Goal: Task Accomplishment & Management: Manage account settings

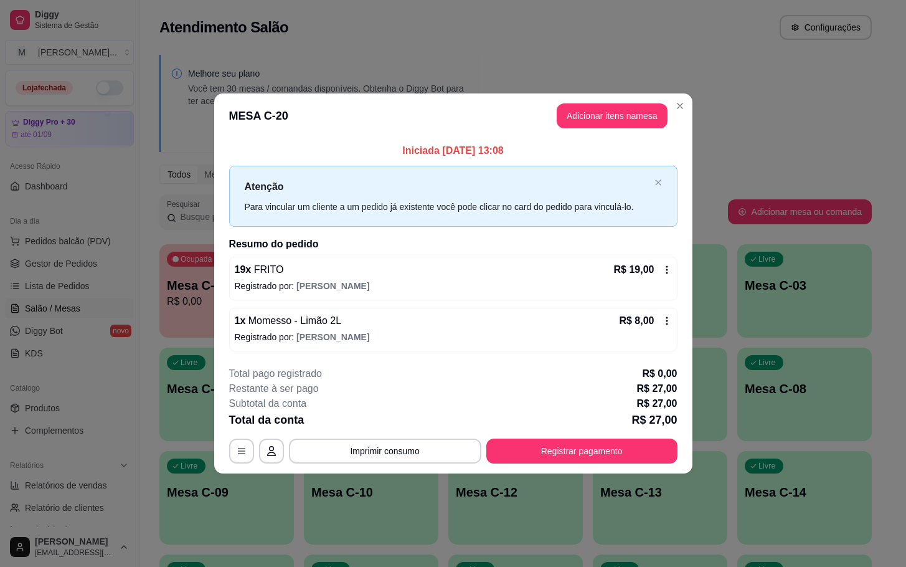
scroll to position [151, 0]
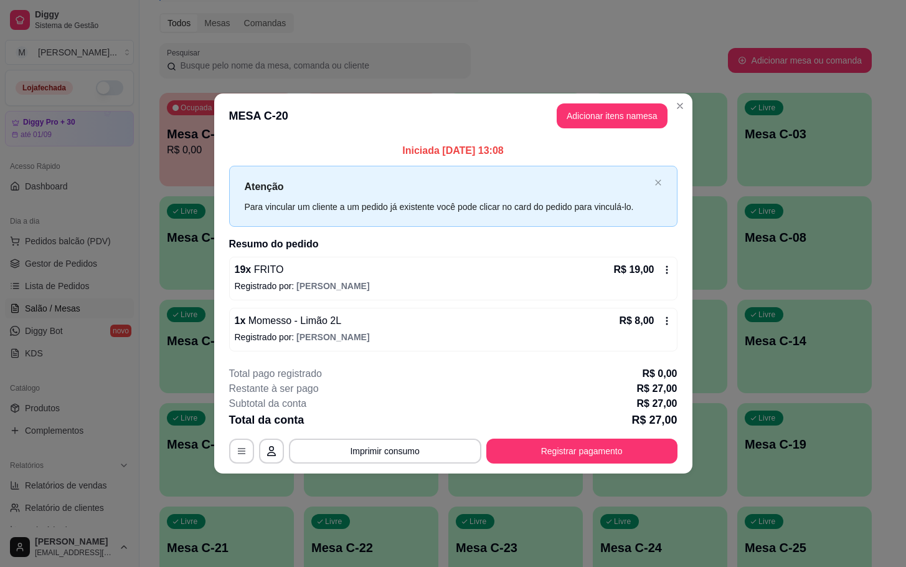
click at [596, 425] on div "Total da conta R$ 27,00" at bounding box center [453, 419] width 448 height 17
click at [605, 454] on button "Registrar pagamento" at bounding box center [582, 451] width 186 height 24
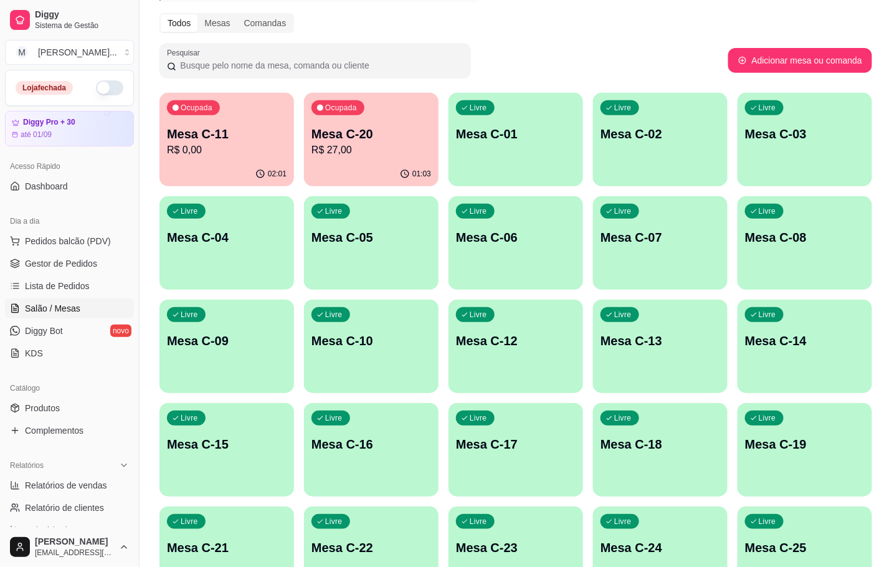
click at [336, 171] on div "01:03" at bounding box center [371, 174] width 135 height 24
click at [343, 169] on body "Diggy Sistema de Gestão M Mila Salgados ... Loja fechada Diggy Pro + 30 até 01/…" at bounding box center [446, 132] width 892 height 567
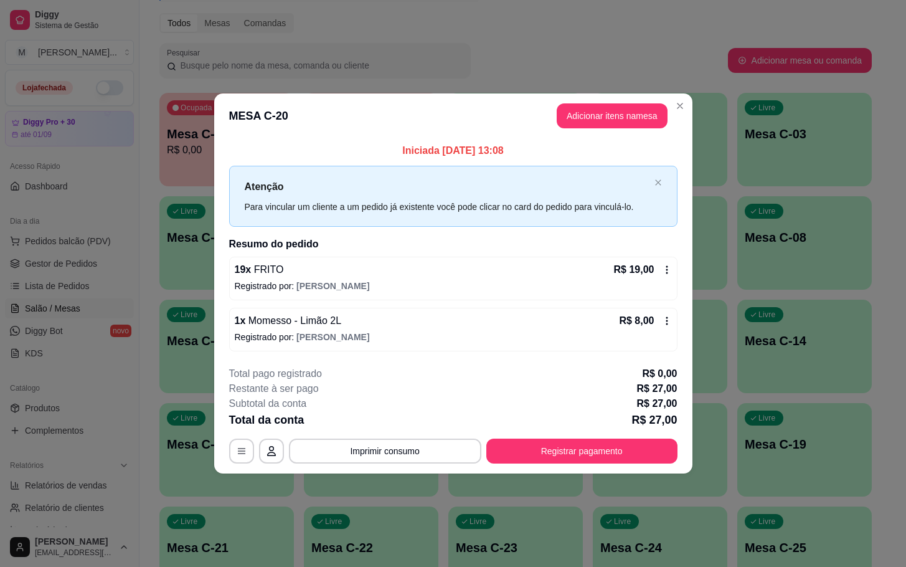
click at [613, 460] on button "Registrar pagamento" at bounding box center [581, 451] width 191 height 25
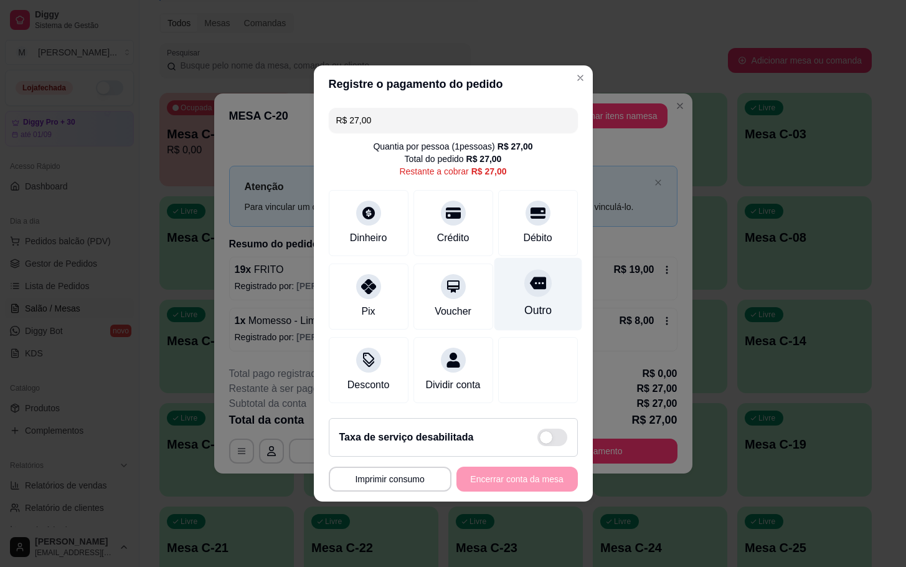
click at [559, 283] on div "Outro" at bounding box center [538, 294] width 88 height 73
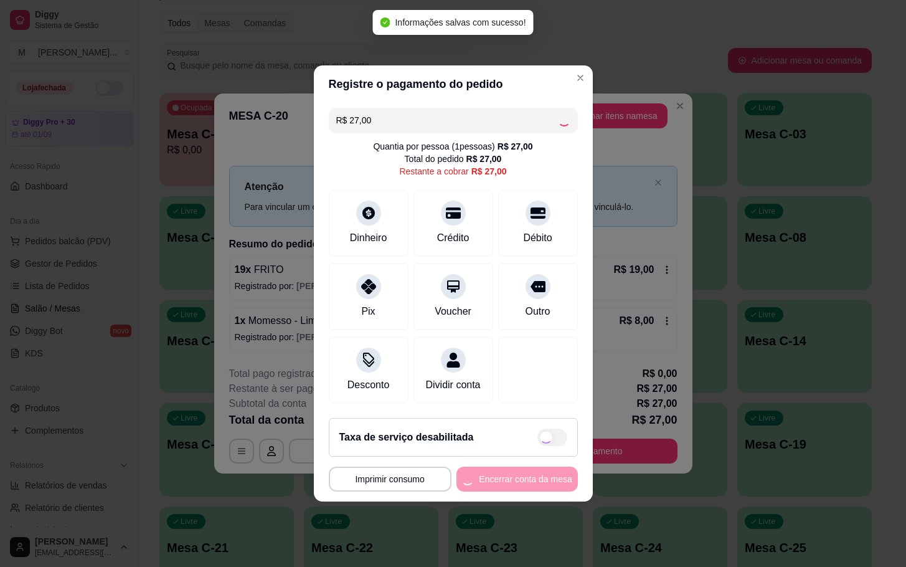
type input "R$ 0,00"
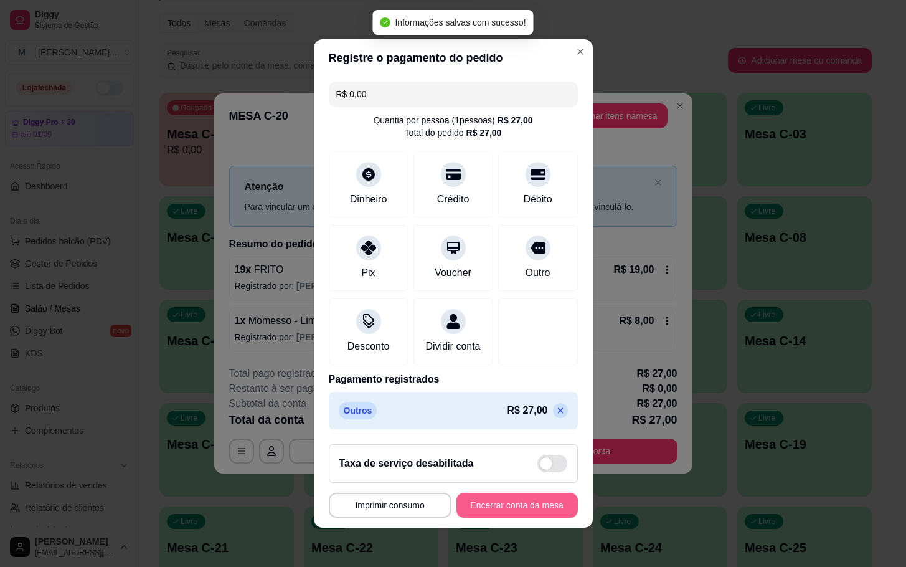
click at [506, 518] on button "Encerrar conta da mesa" at bounding box center [517, 505] width 121 height 25
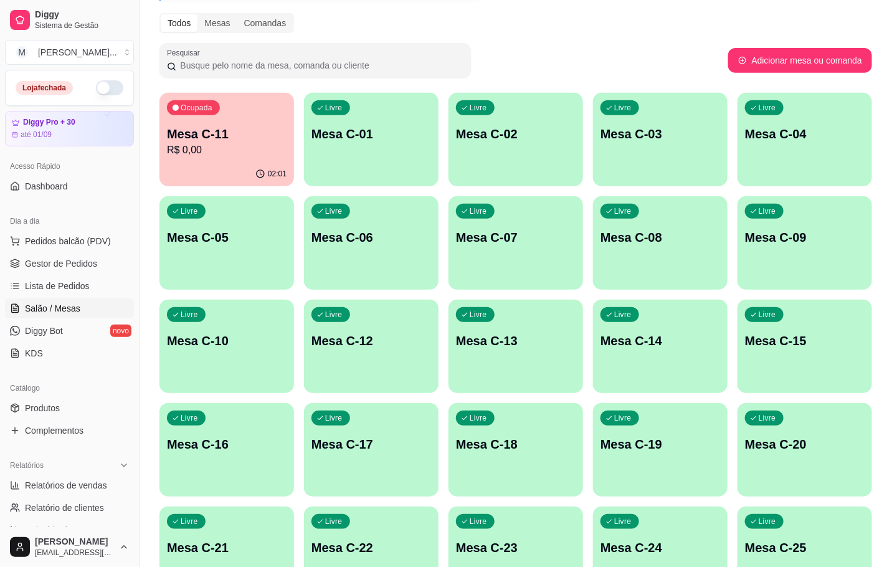
click at [299, 135] on div "Ocupada Mesa C-11 R$ 0,00 02:01 Livre Mesa C-01 Livre Mesa C-02 Livre Mesa C-03…" at bounding box center [515, 398] width 713 height 610
click at [292, 148] on div "Ocupada Mesa C-11 R$ 0,00" at bounding box center [226, 127] width 135 height 69
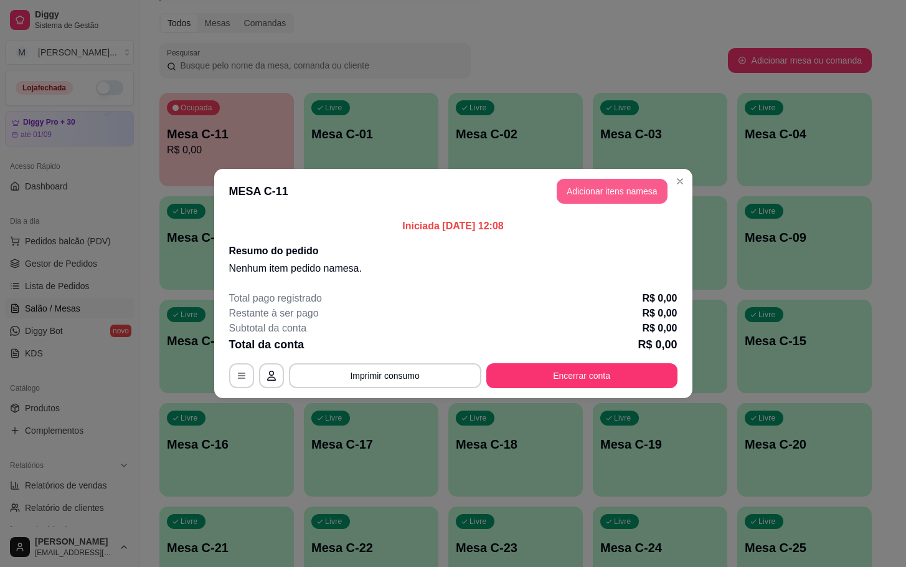
click at [585, 180] on button "Adicionar itens na mesa" at bounding box center [612, 191] width 111 height 25
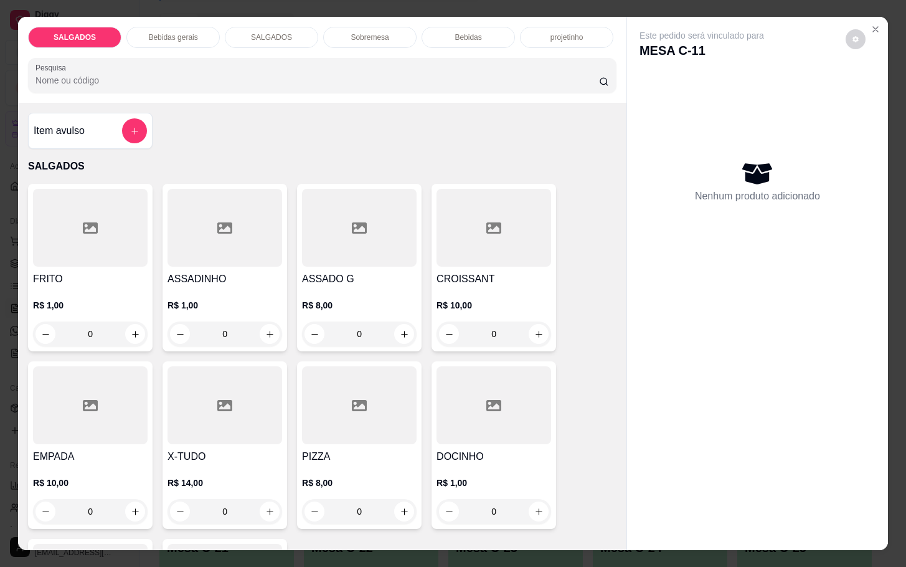
click at [34, 224] on div at bounding box center [90, 228] width 115 height 78
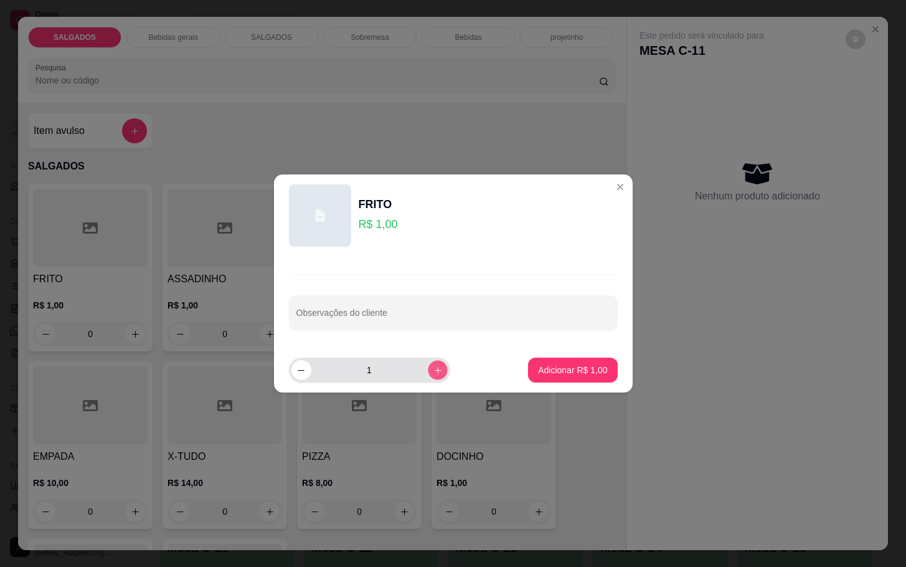
click at [432, 377] on button "increase-product-quantity" at bounding box center [437, 369] width 19 height 19
click at [432, 376] on button "increase-product-quantity" at bounding box center [437, 369] width 19 height 19
click at [430, 376] on button "increase-product-quantity" at bounding box center [437, 369] width 19 height 19
click at [429, 374] on button "increase-product-quantity" at bounding box center [437, 369] width 19 height 19
click at [433, 374] on icon "increase-product-quantity" at bounding box center [437, 370] width 9 height 9
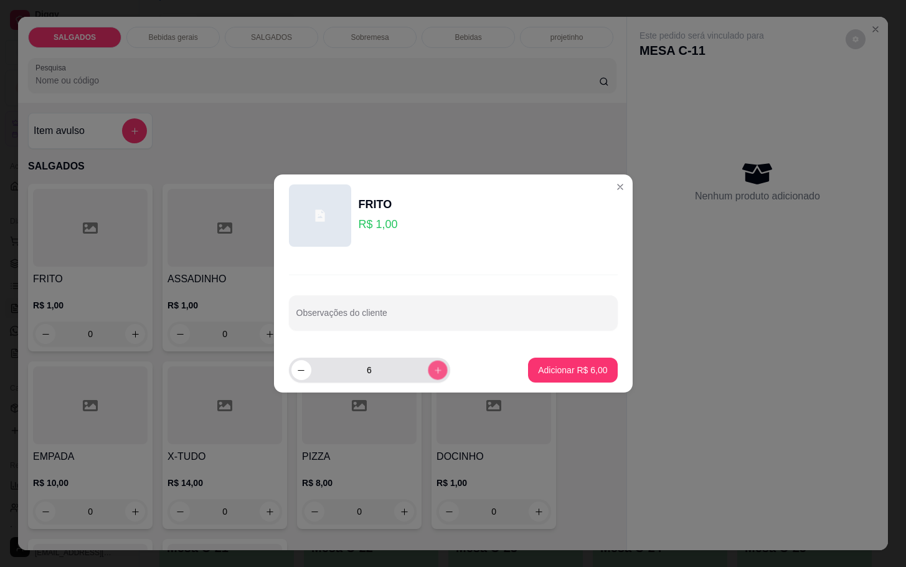
click at [433, 374] on icon "increase-product-quantity" at bounding box center [437, 370] width 9 height 9
click at [433, 372] on icon "increase-product-quantity" at bounding box center [437, 370] width 9 height 9
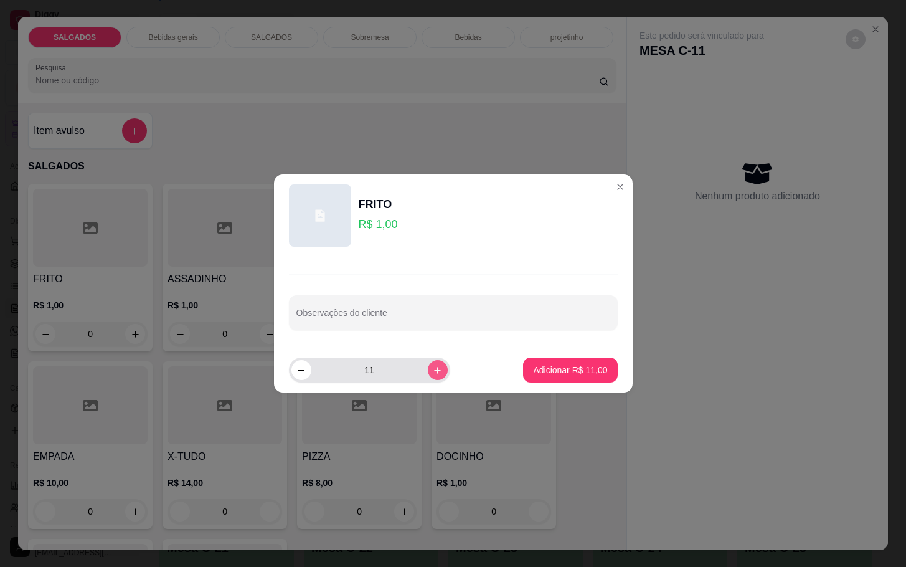
click at [433, 372] on icon "increase-product-quantity" at bounding box center [437, 370] width 9 height 9
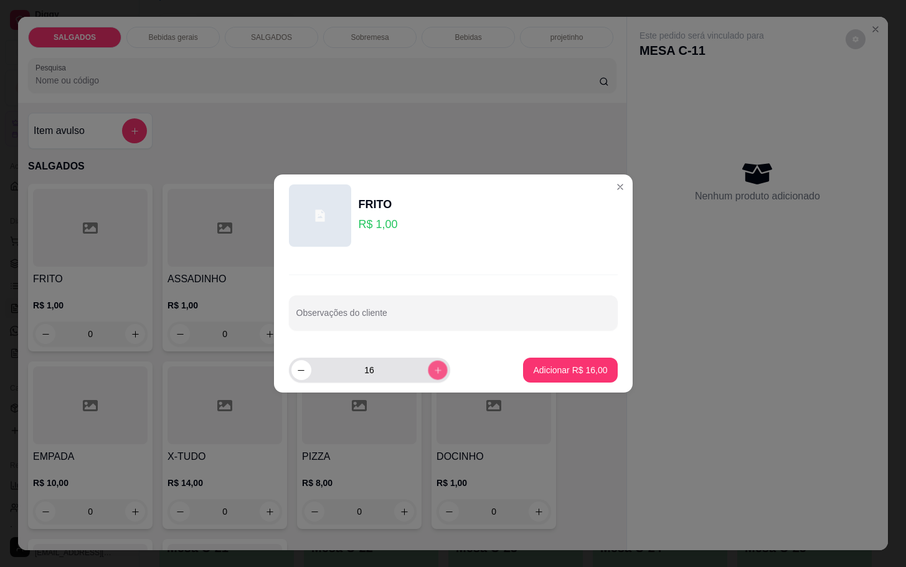
click at [433, 372] on icon "increase-product-quantity" at bounding box center [437, 370] width 9 height 9
click at [428, 372] on button "increase-product-quantity" at bounding box center [437, 369] width 19 height 19
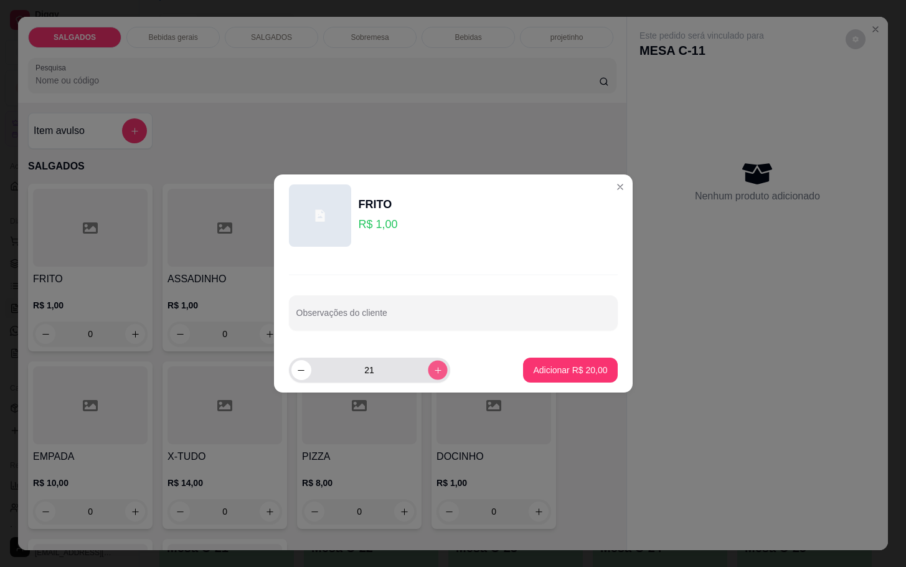
click at [428, 372] on button "increase-product-quantity" at bounding box center [437, 369] width 19 height 19
click at [428, 372] on button "increase-product-quantity" at bounding box center [438, 370] width 20 height 20
click at [428, 372] on button "increase-product-quantity" at bounding box center [437, 369] width 19 height 19
type input "24"
click at [546, 364] on p "Adicionar R$ 24,00" at bounding box center [570, 370] width 74 height 12
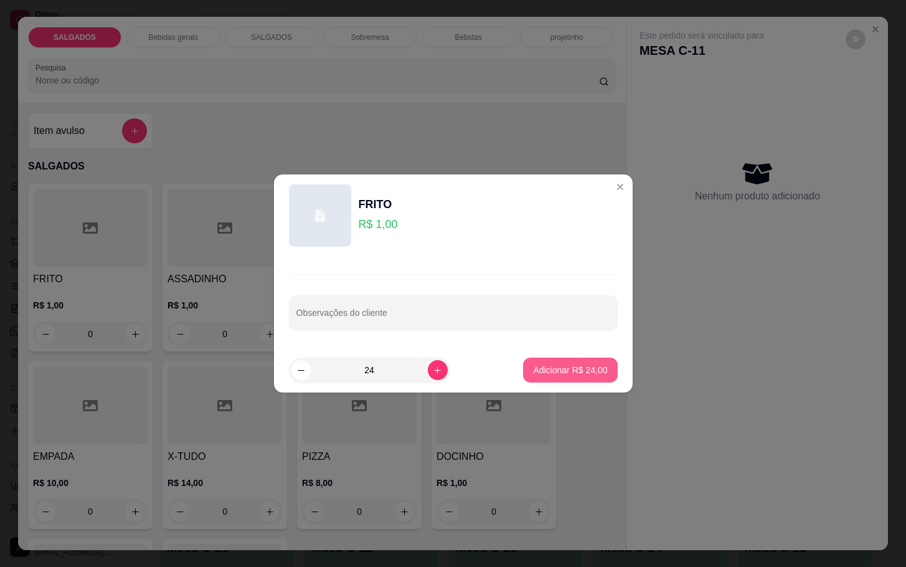
type input "24"
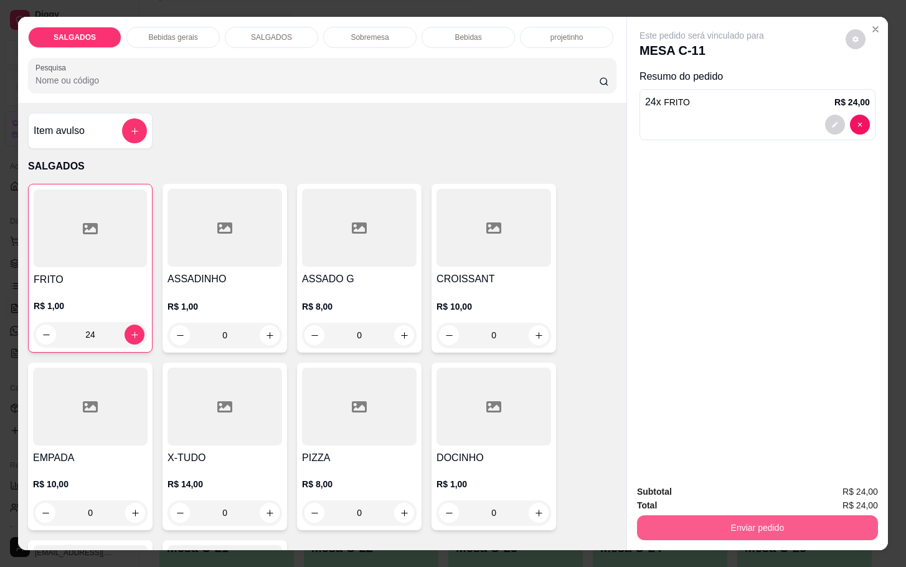
click at [759, 515] on button "Enviar pedido" at bounding box center [757, 527] width 241 height 25
click at [673, 512] on div "Enviar pedido" at bounding box center [757, 526] width 241 height 28
click at [678, 512] on div "Enviar pedido" at bounding box center [757, 526] width 241 height 28
drag, startPoint x: 682, startPoint y: 499, endPoint x: 688, endPoint y: 506, distance: 9.3
click at [686, 501] on div "Total R$ 24,00" at bounding box center [757, 505] width 241 height 14
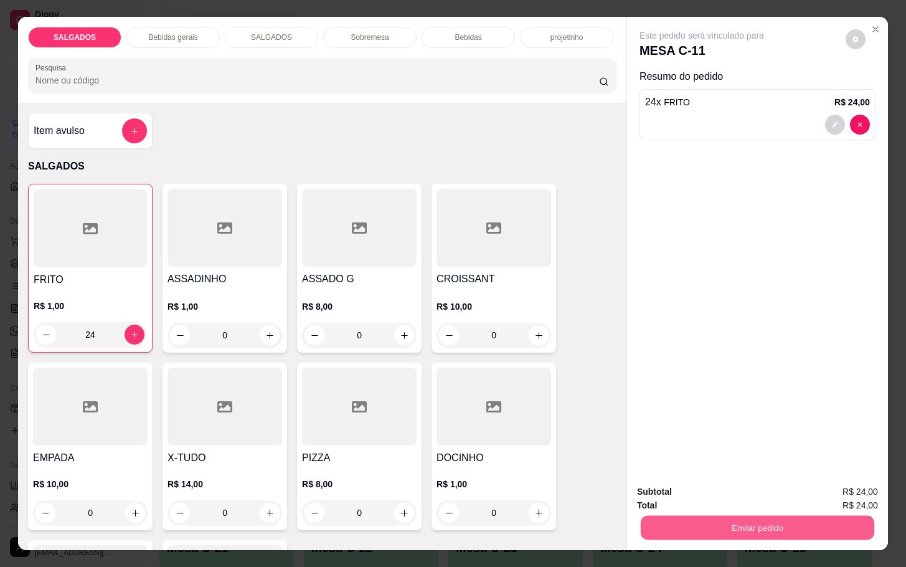
click at [690, 515] on button "Enviar pedido" at bounding box center [758, 527] width 234 height 24
click at [703, 488] on button "Não registrar e enviar pedido" at bounding box center [715, 489] width 126 height 23
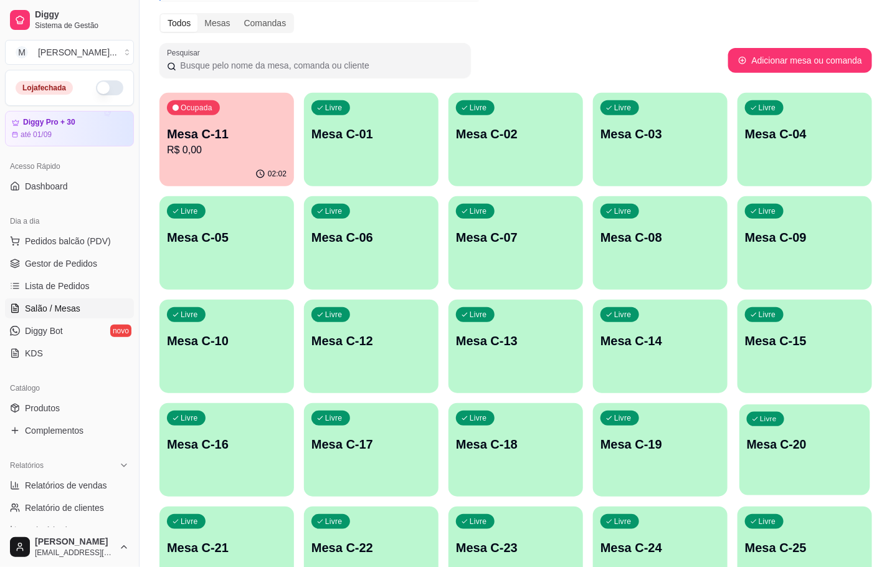
click at [754, 430] on div "Livre Mesa C-20" at bounding box center [804, 442] width 131 height 76
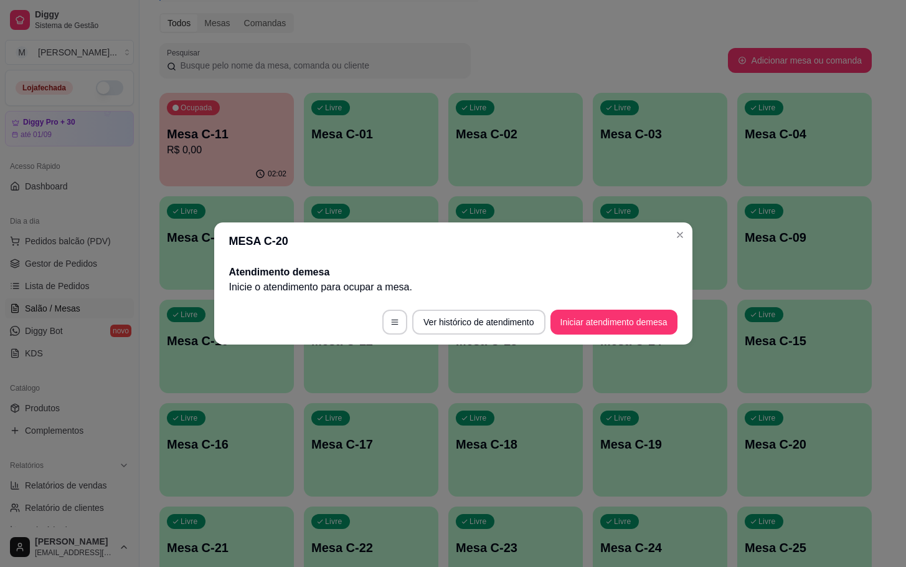
click at [626, 323] on button "Iniciar atendimento de mesa" at bounding box center [614, 322] width 127 height 25
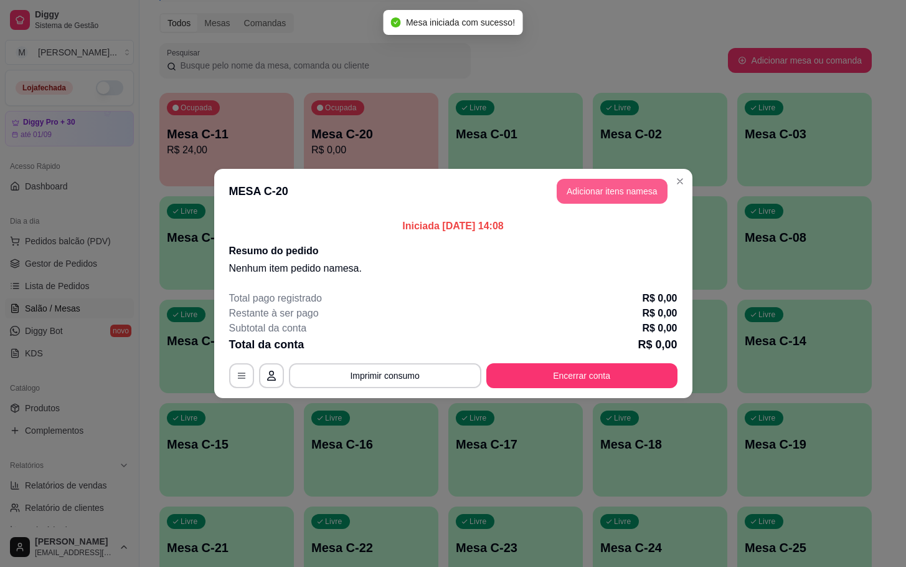
click at [608, 180] on button "Adicionar itens na mesa" at bounding box center [612, 191] width 111 height 25
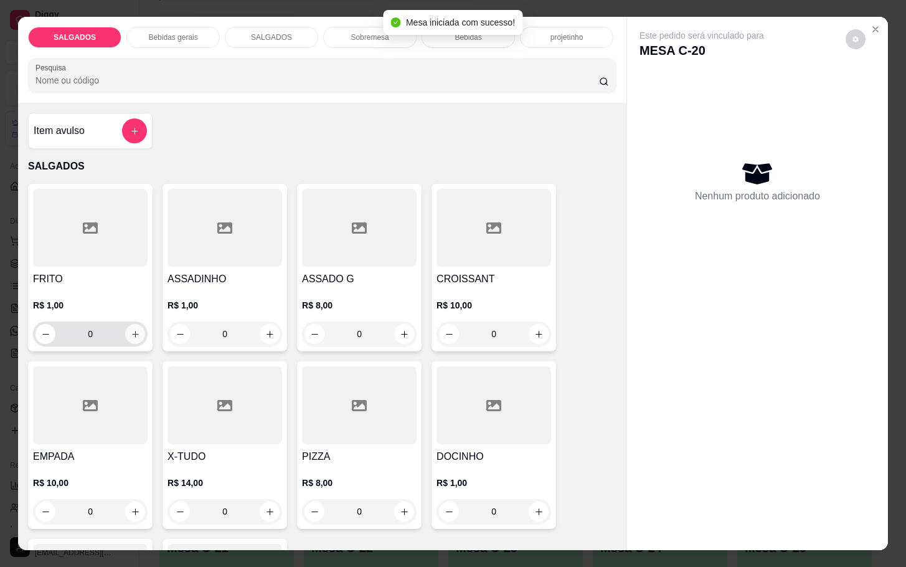
click at [131, 331] on icon "increase-product-quantity" at bounding box center [135, 334] width 9 height 9
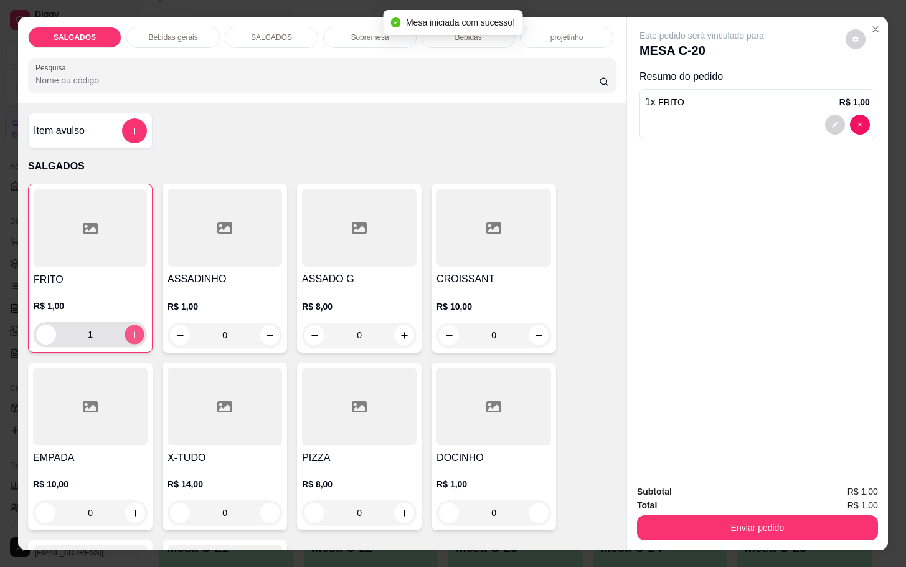
click at [130, 330] on icon "increase-product-quantity" at bounding box center [134, 334] width 9 height 9
click at [131, 330] on icon "increase-product-quantity" at bounding box center [134, 334] width 9 height 9
click at [133, 328] on button "increase-product-quantity" at bounding box center [134, 334] width 19 height 19
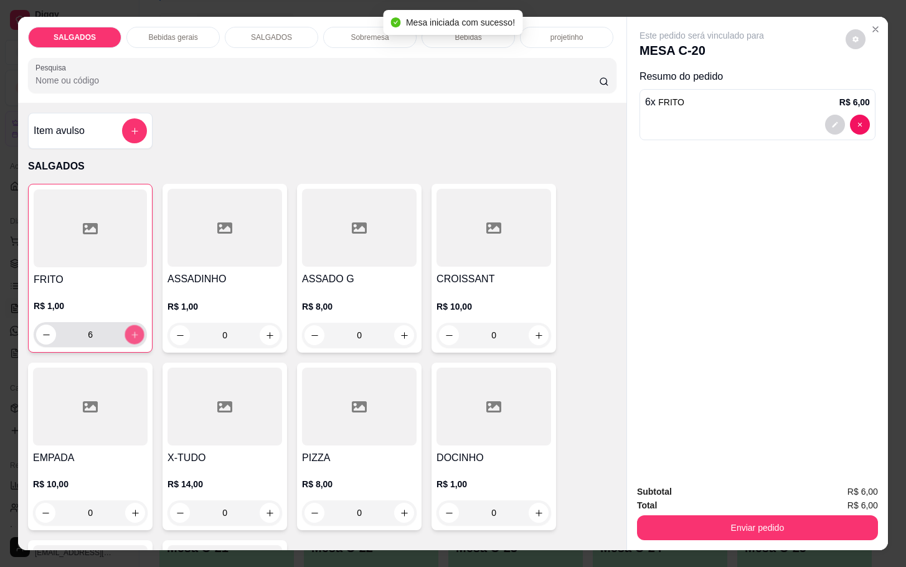
click at [135, 328] on button "increase-product-quantity" at bounding box center [134, 334] width 19 height 19
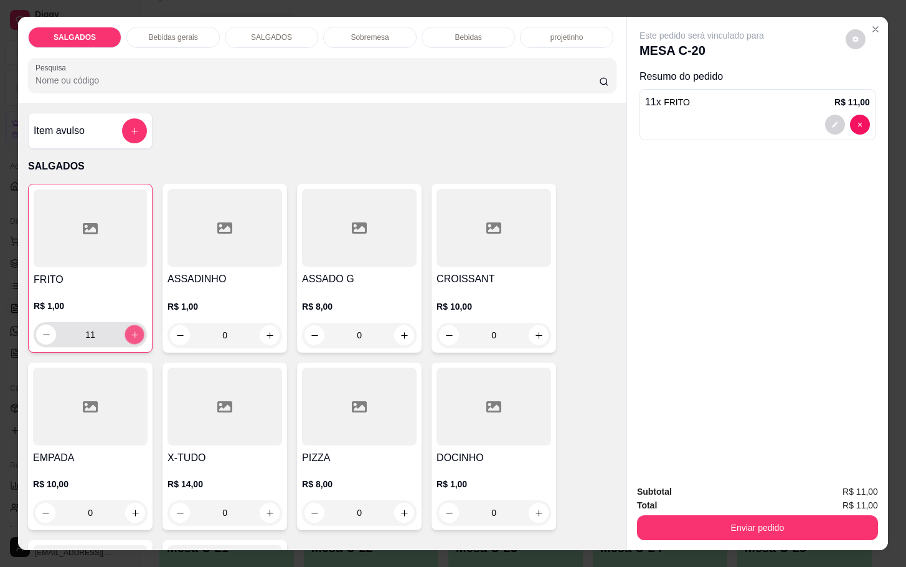
click at [135, 328] on button "increase-product-quantity" at bounding box center [134, 334] width 19 height 19
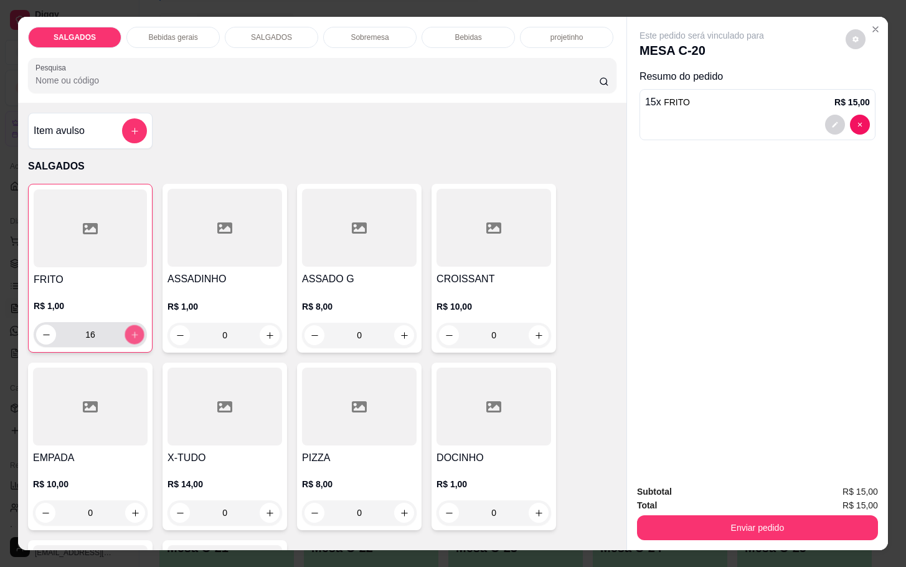
click at [135, 328] on button "increase-product-quantity" at bounding box center [134, 334] width 19 height 19
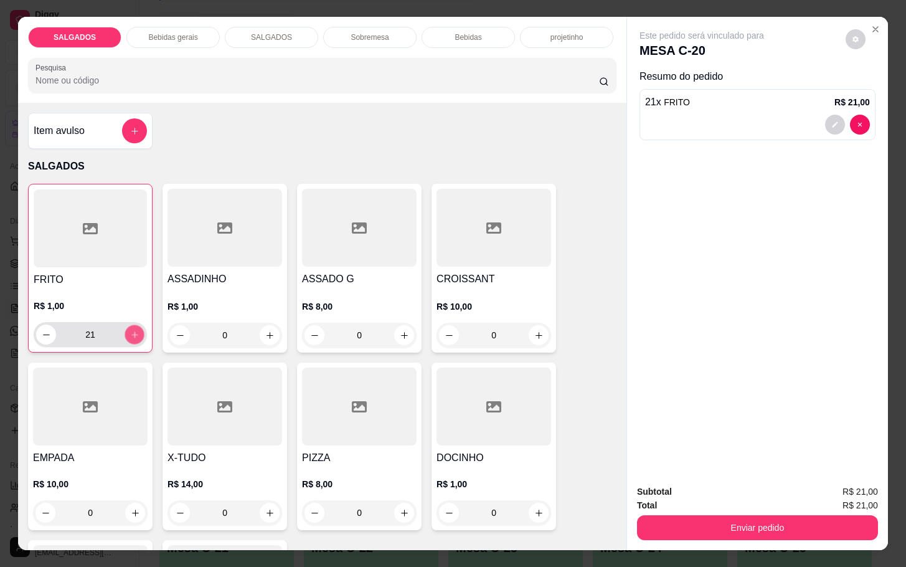
click at [135, 328] on button "increase-product-quantity" at bounding box center [134, 334] width 19 height 19
type input "23"
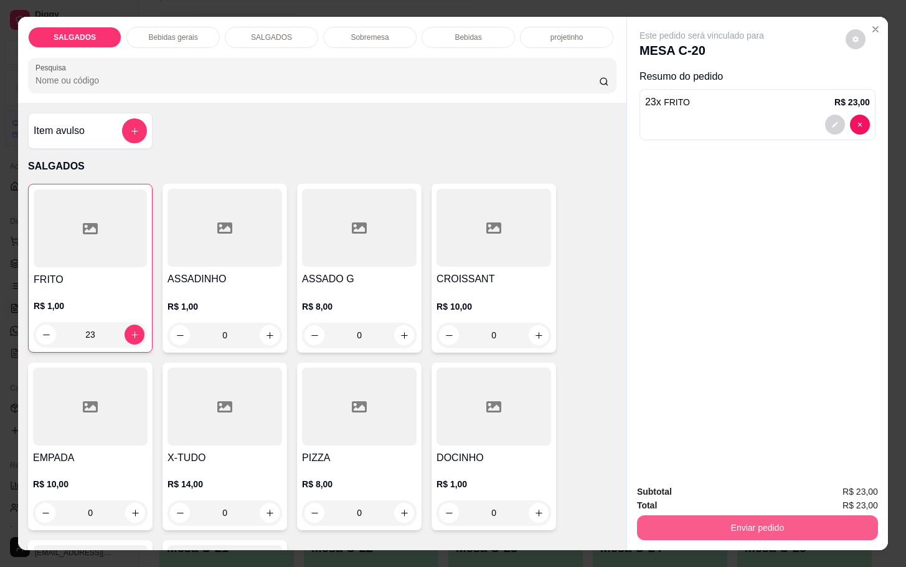
click at [817, 537] on div "Subtotal R$ 23,00 Total R$ 23,00 Enviar pedido" at bounding box center [757, 512] width 261 height 75
click at [705, 515] on button "Enviar pedido" at bounding box center [758, 527] width 234 height 24
click at [698, 497] on button "Não registrar e enviar pedido" at bounding box center [715, 490] width 130 height 24
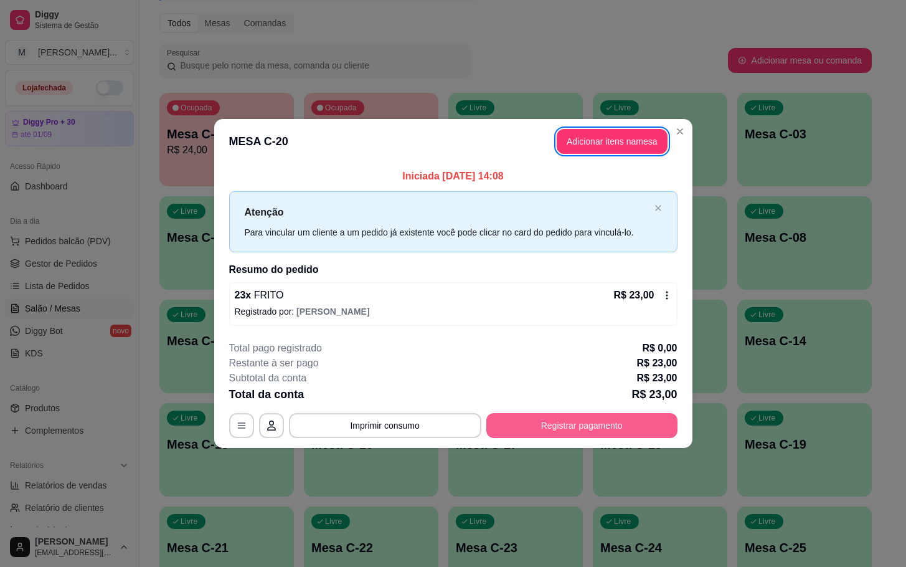
click at [634, 421] on button "Registrar pagamento" at bounding box center [581, 425] width 191 height 25
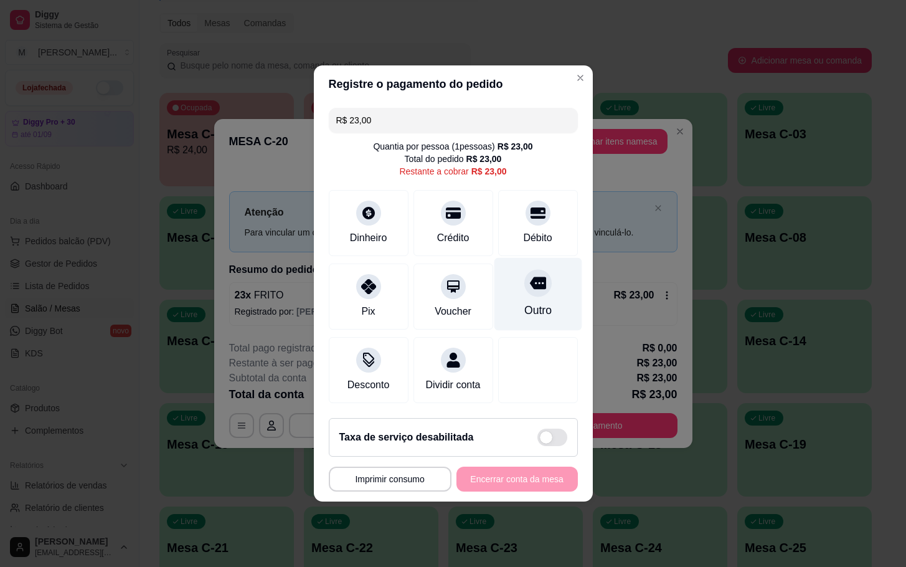
click at [531, 258] on div "Outro" at bounding box center [538, 294] width 88 height 73
type input "R$ 0,00"
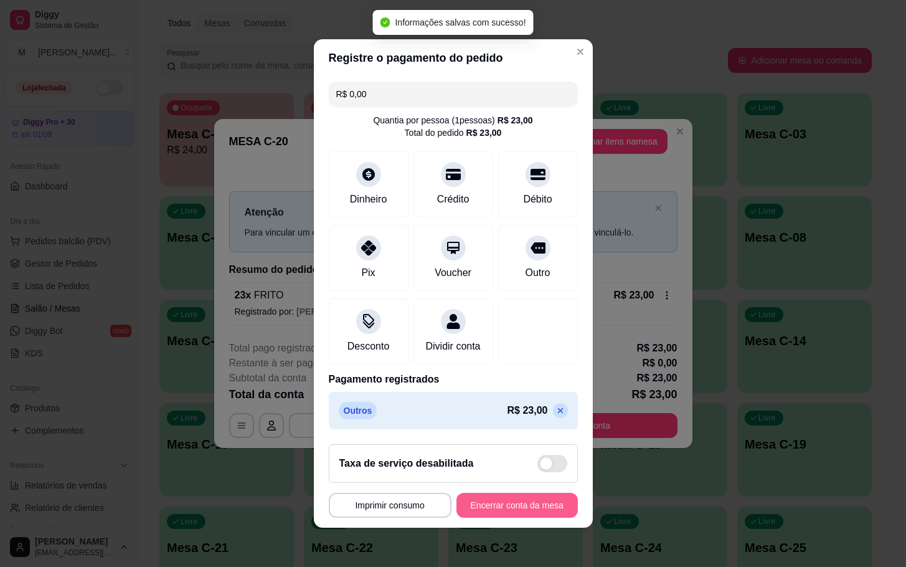
click at [505, 518] on button "Encerrar conta da mesa" at bounding box center [517, 505] width 121 height 25
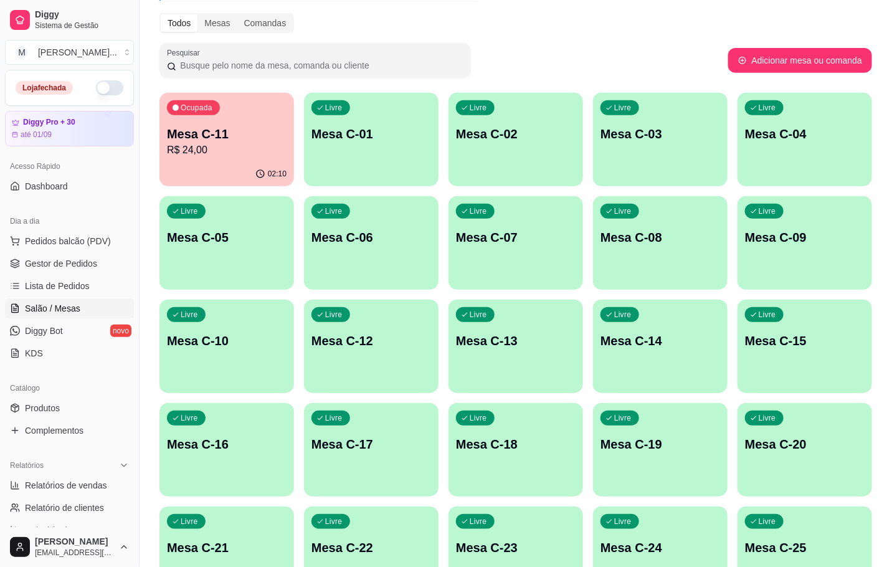
click at [217, 153] on p "R$ 24,00" at bounding box center [227, 150] width 120 height 15
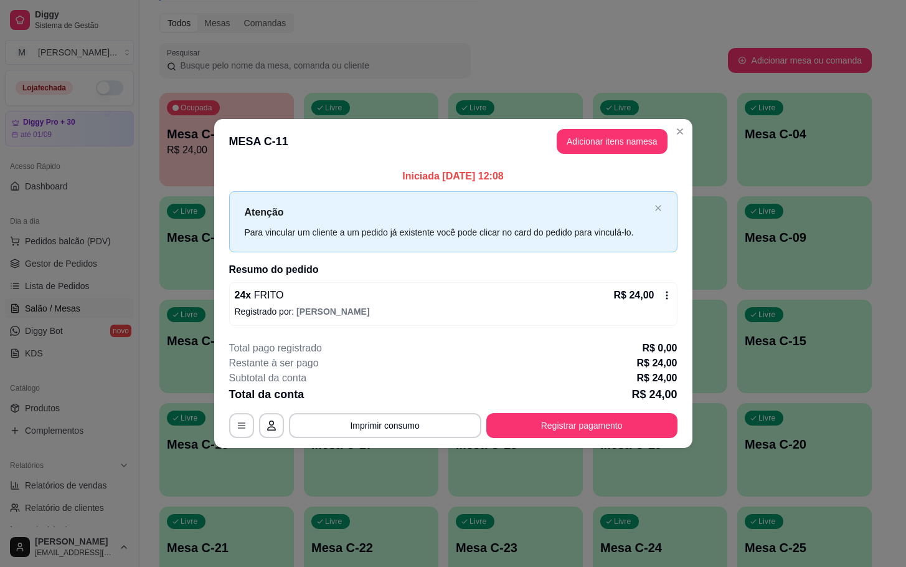
click at [435, 122] on header "MESA C-11 Adicionar itens na mesa" at bounding box center [453, 141] width 478 height 45
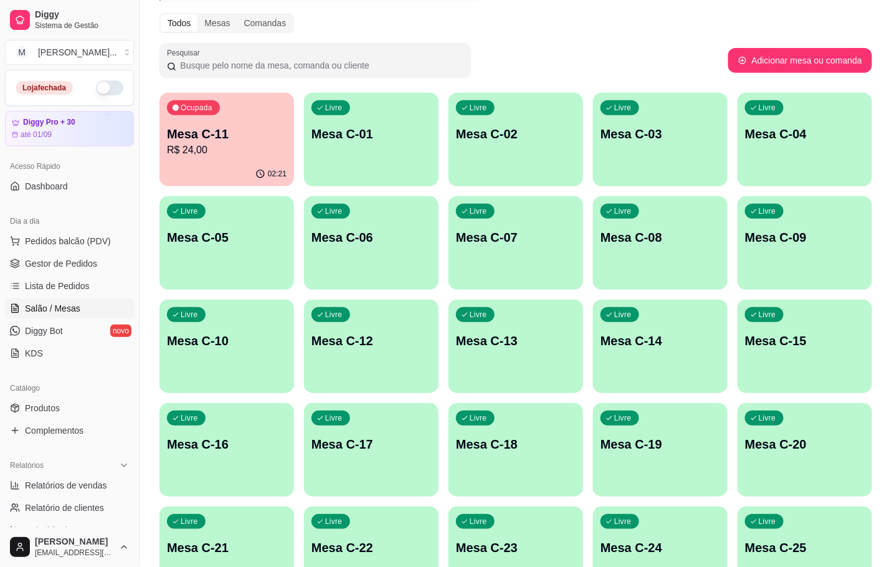
click at [240, 124] on div "Ocupada Mesa C-11 R$ 24,00" at bounding box center [226, 127] width 135 height 69
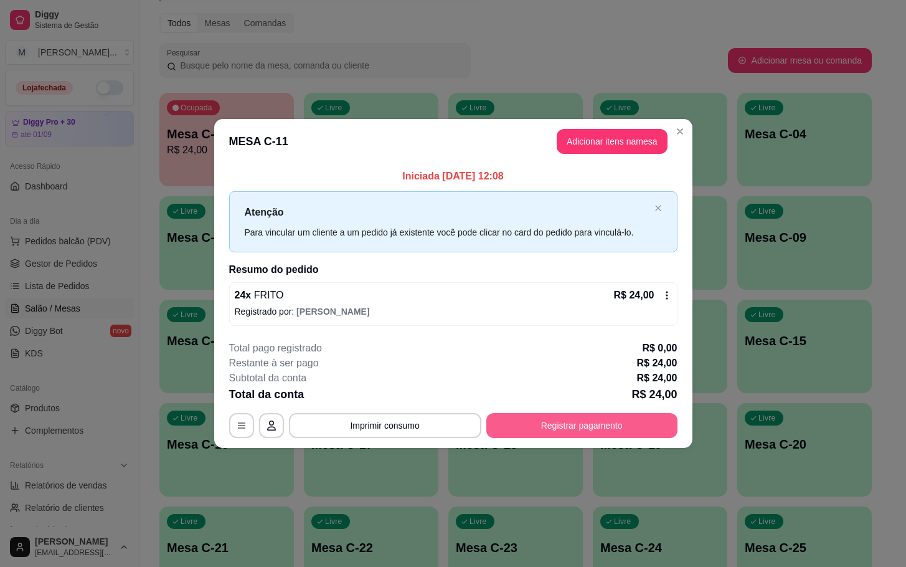
click at [509, 432] on button "Registrar pagamento" at bounding box center [581, 425] width 191 height 25
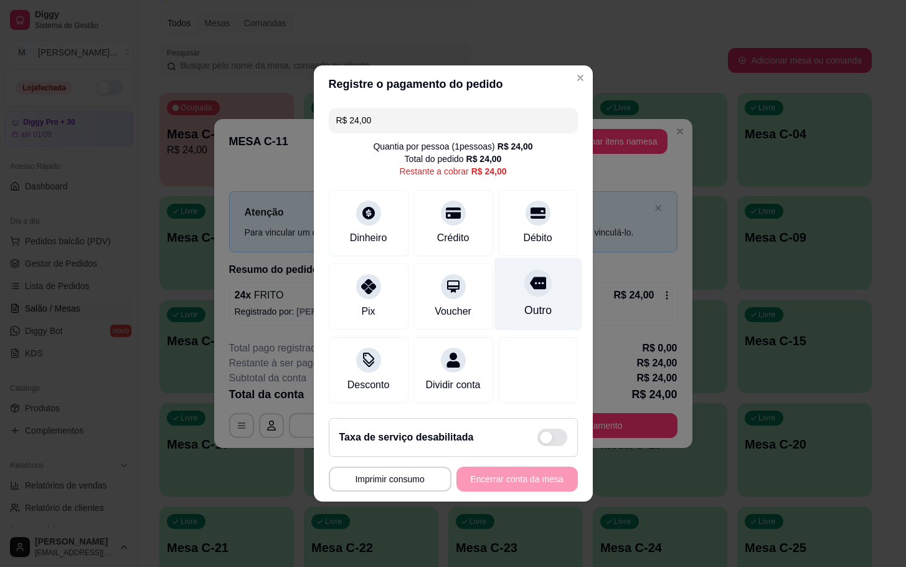
click at [526, 311] on div "Outro" at bounding box center [537, 310] width 27 height 16
type input "R$ 0,00"
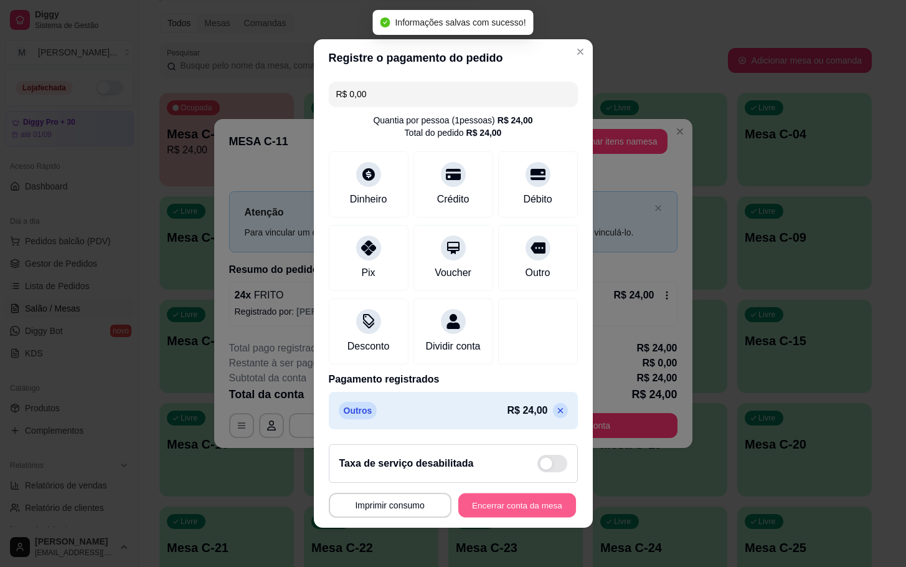
click at [490, 511] on button "Encerrar conta da mesa" at bounding box center [517, 505] width 118 height 24
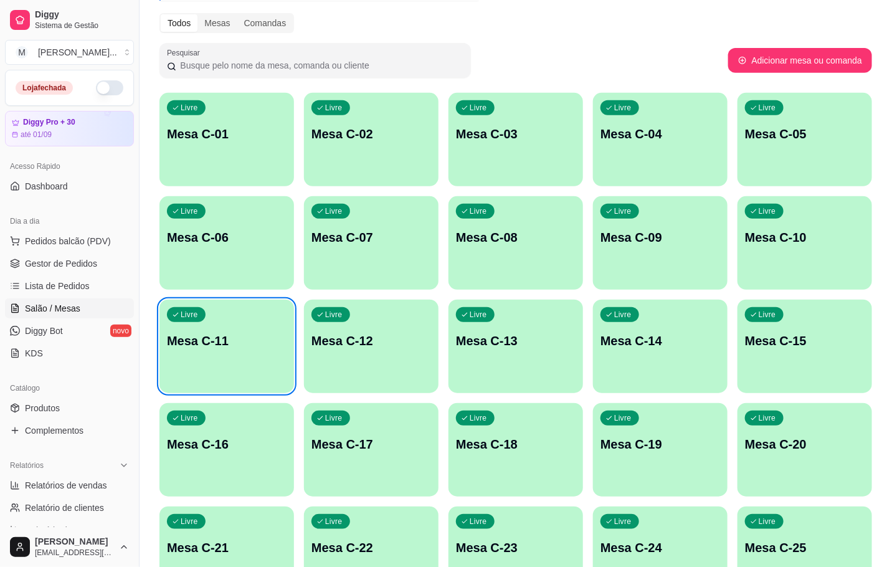
click at [269, 142] on p "Mesa C-01" at bounding box center [227, 133] width 120 height 17
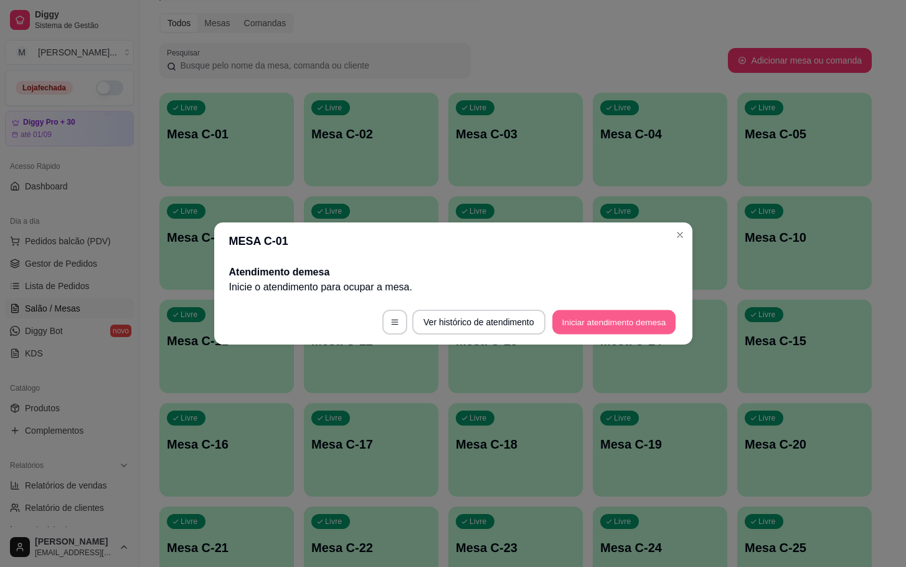
click at [669, 318] on button "Iniciar atendimento de mesa" at bounding box center [614, 322] width 123 height 24
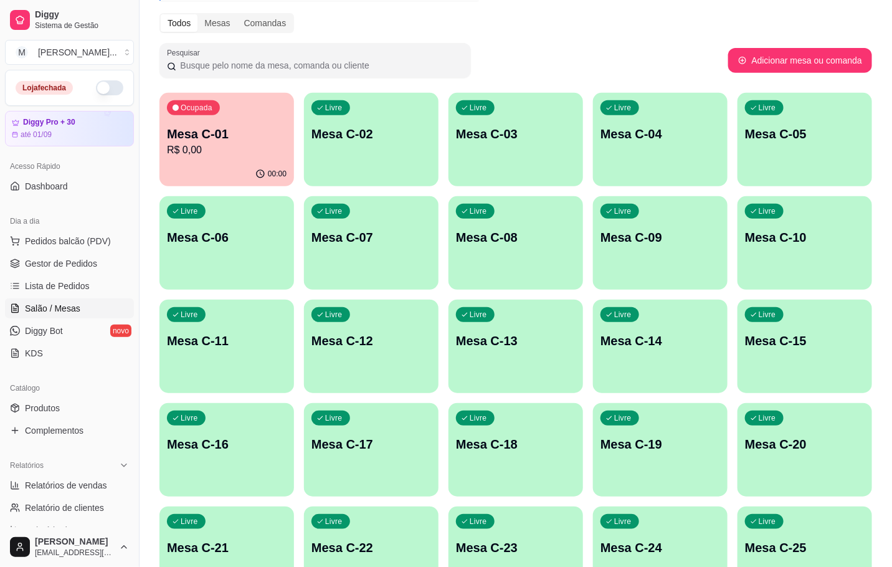
click at [244, 138] on p "Mesa C-01" at bounding box center [227, 133] width 120 height 17
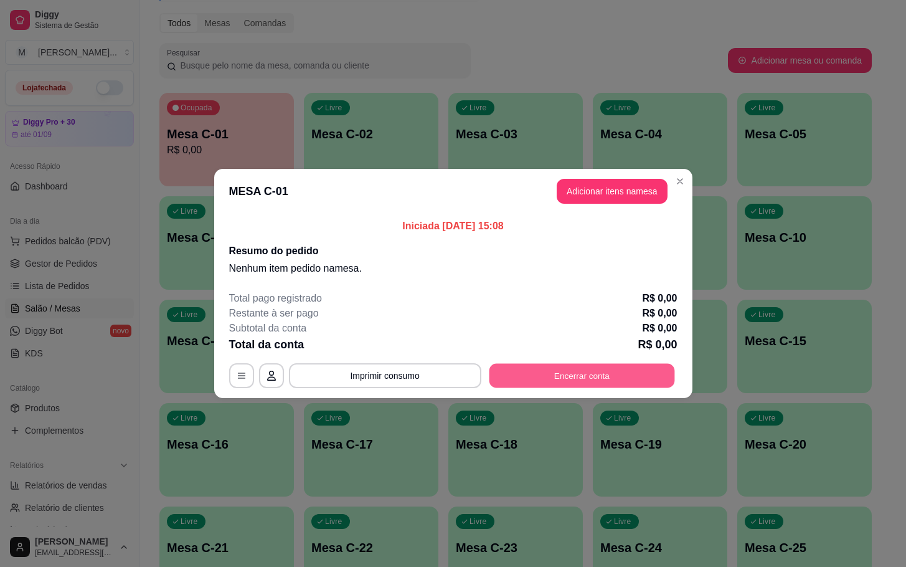
click at [569, 386] on button "Encerrar conta" at bounding box center [582, 376] width 186 height 24
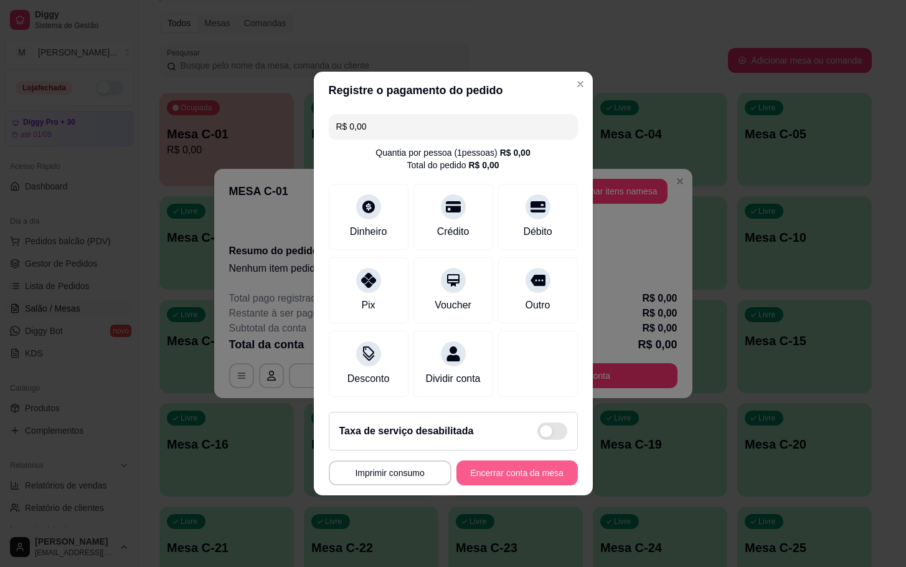
drag, startPoint x: 562, startPoint y: 466, endPoint x: 556, endPoint y: 473, distance: 10.1
click at [556, 473] on footer "Taxa de serviço desabilitada MESA C-01 Tempo de permanência: 0 minutos Cod. Seg…" at bounding box center [453, 448] width 279 height 93
click at [544, 475] on button "Encerrar conta da mesa" at bounding box center [517, 473] width 118 height 24
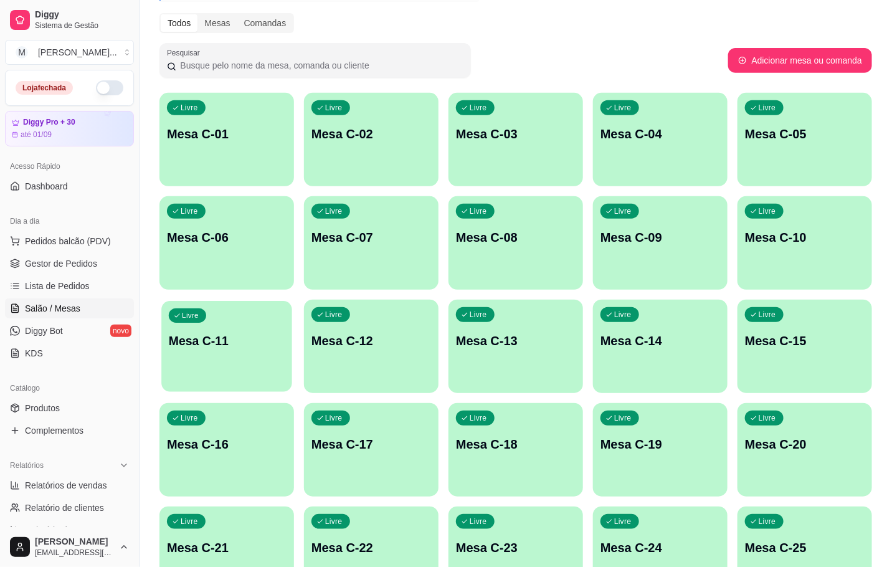
click at [259, 334] on div "Livre Mesa C-11" at bounding box center [226, 339] width 131 height 76
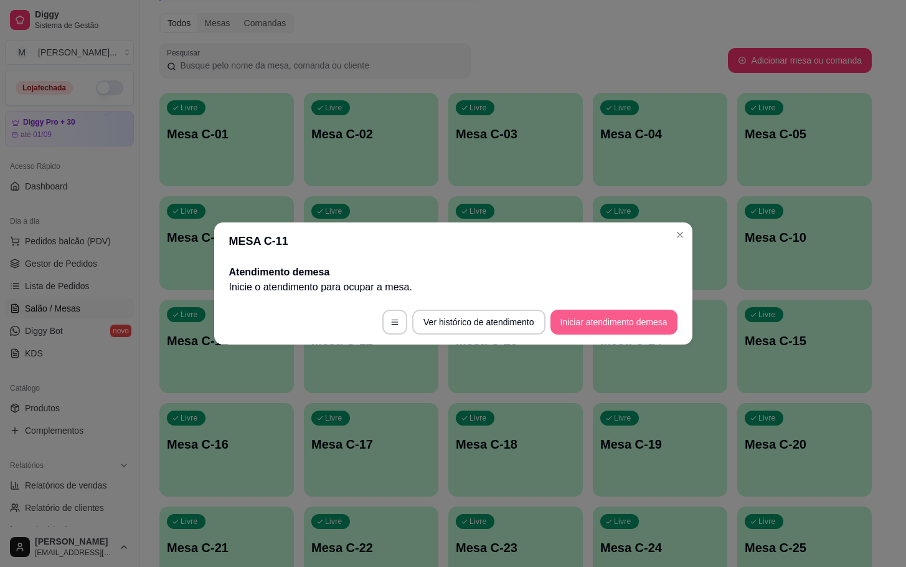
click at [630, 313] on button "Iniciar atendimento de mesa" at bounding box center [614, 322] width 127 height 25
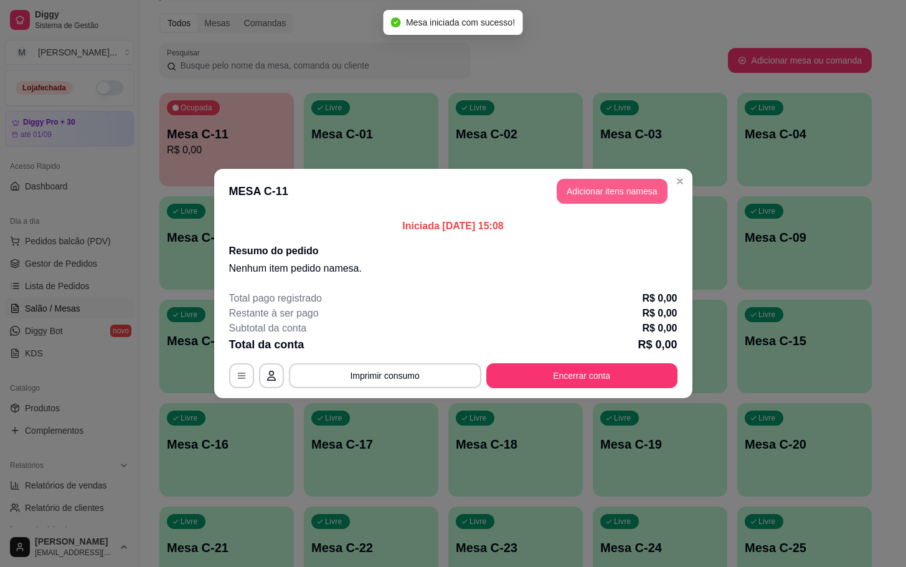
click at [638, 182] on button "Adicionar itens na mesa" at bounding box center [612, 191] width 111 height 25
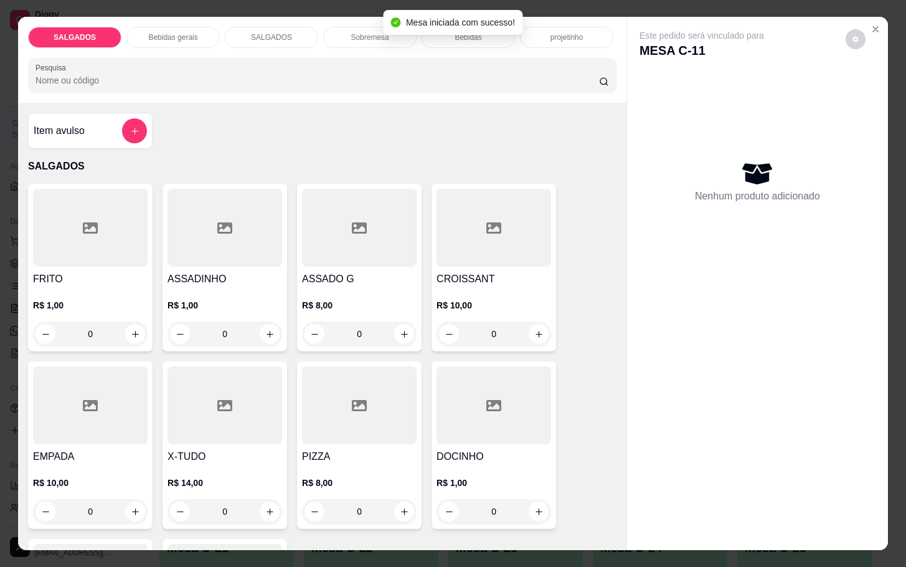
click at [161, 47] on div "SALGADOS Bebidas gerais SALGADOS Sobremesa Bebidas projetinho Pesquisa" at bounding box center [322, 60] width 609 height 86
click at [170, 17] on div "SALGADOS Bebidas gerais SALGADOS Sobremesa Bebidas projetinho Pesquisa" at bounding box center [322, 60] width 609 height 86
drag, startPoint x: 169, startPoint y: 36, endPoint x: 173, endPoint y: 31, distance: 6.7
click at [172, 34] on div "Bebidas gerais" at bounding box center [172, 37] width 93 height 21
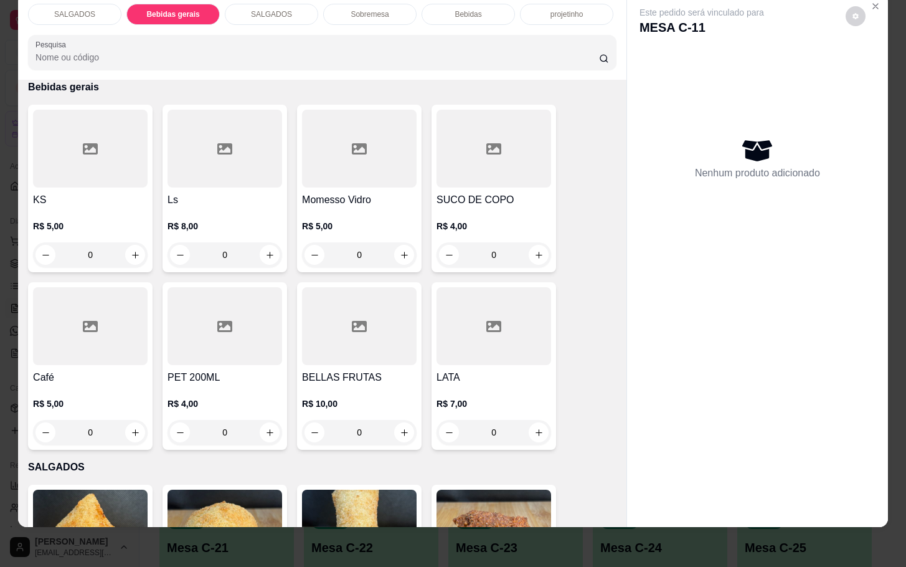
click at [124, 344] on div at bounding box center [90, 326] width 115 height 78
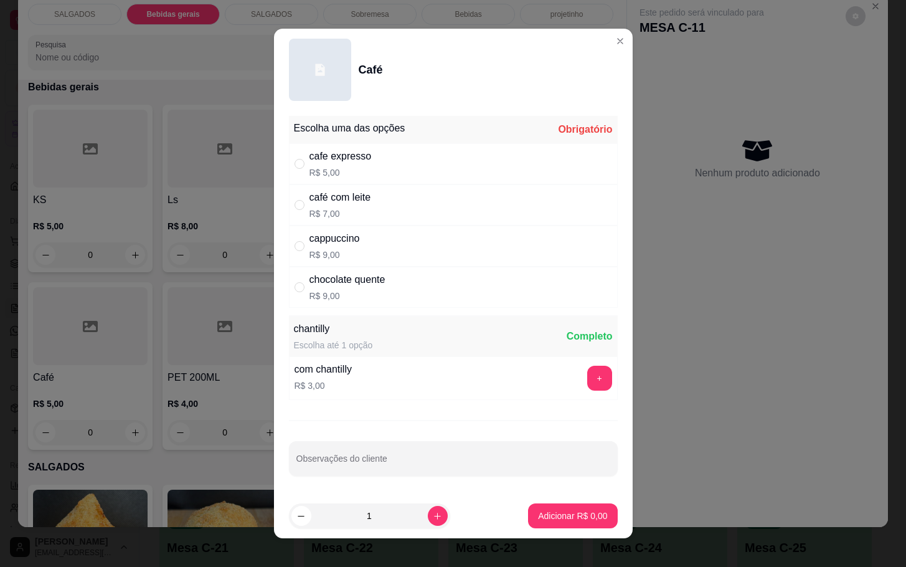
click at [516, 182] on div "cafe expresso R$ 5,00" at bounding box center [453, 163] width 329 height 41
radio input "true"
click at [433, 518] on icon "increase-product-quantity" at bounding box center [437, 515] width 9 height 9
type input "2"
click at [534, 516] on p "Adicionar R$ 10,00" at bounding box center [570, 516] width 72 height 12
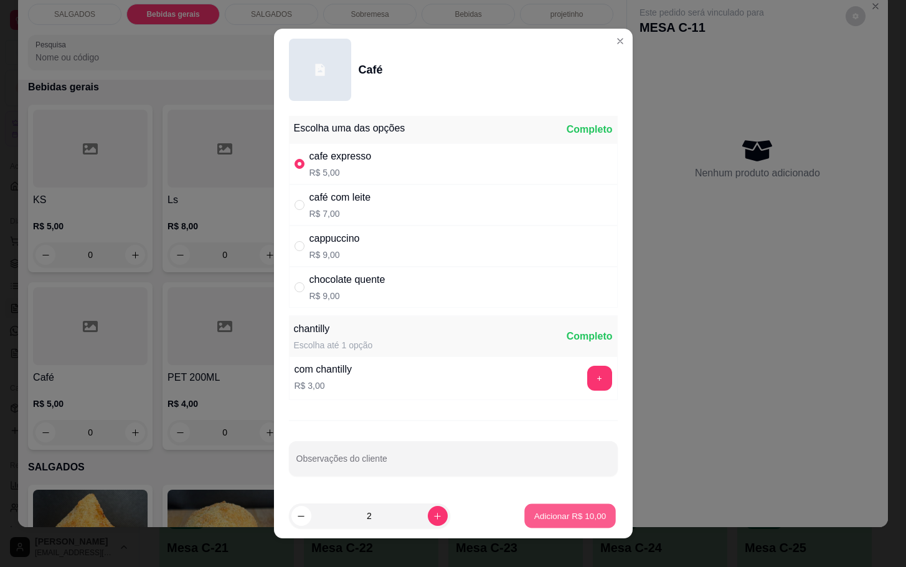
type input "2"
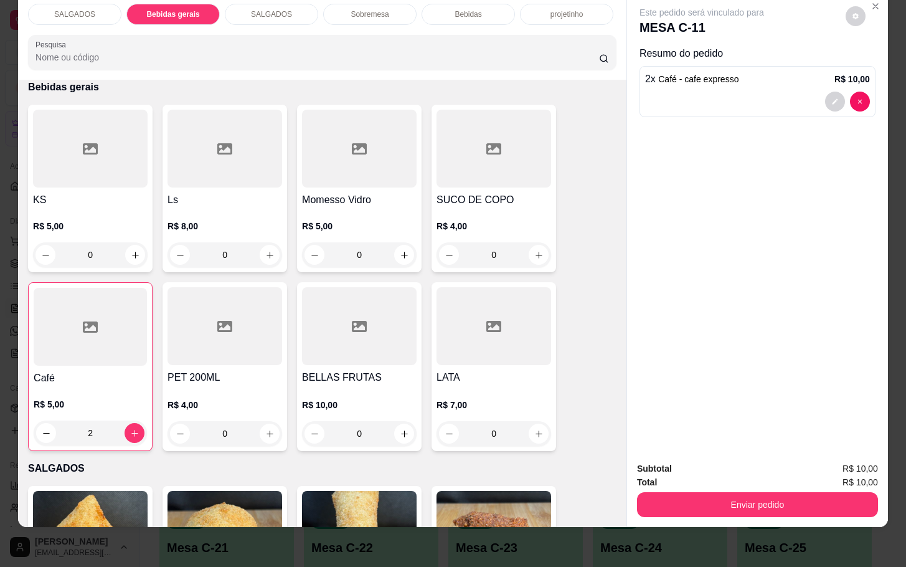
click at [92, 4] on div "SALGADOS" at bounding box center [74, 14] width 93 height 21
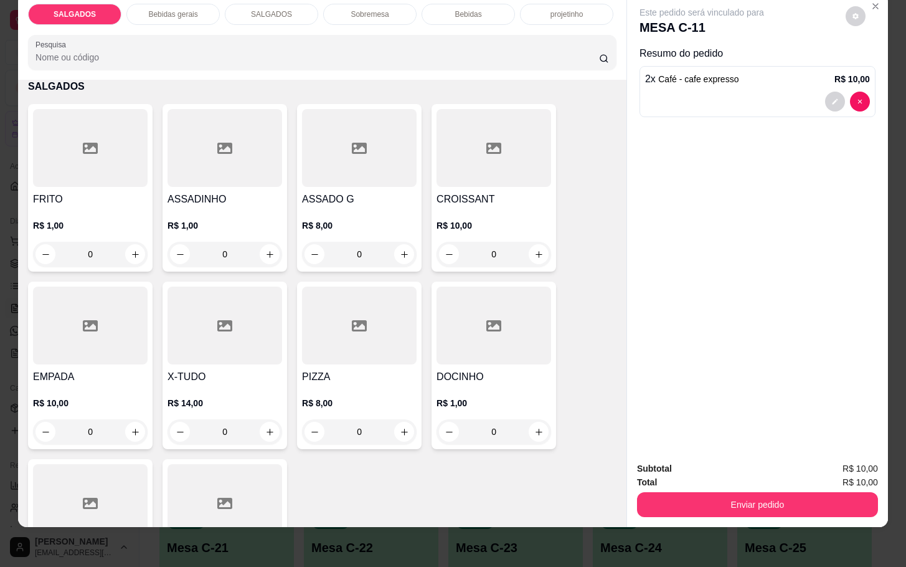
click at [485, 350] on div at bounding box center [494, 326] width 115 height 78
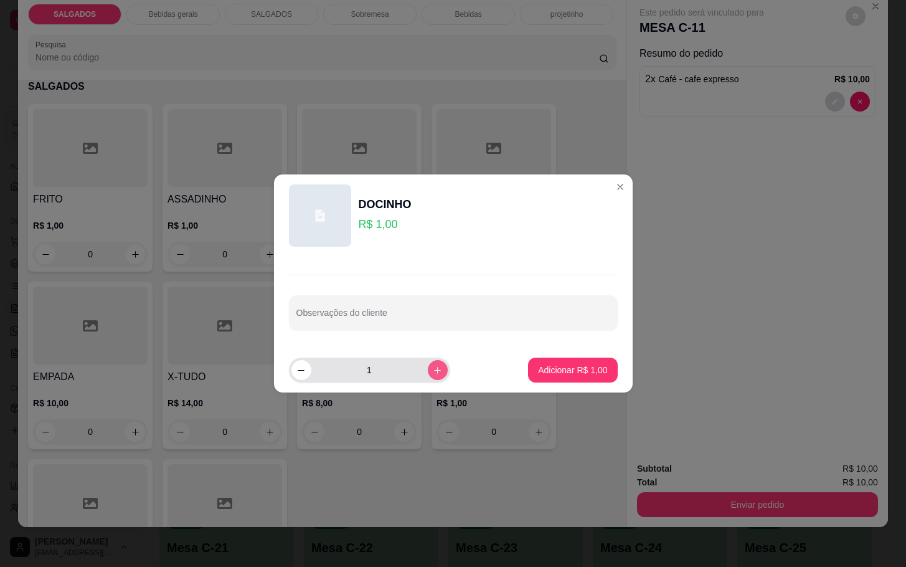
click at [428, 363] on button "increase-product-quantity" at bounding box center [438, 370] width 20 height 20
type input "2"
click at [577, 372] on p "Adicionar R$ 2,00" at bounding box center [572, 370] width 69 height 12
type input "2"
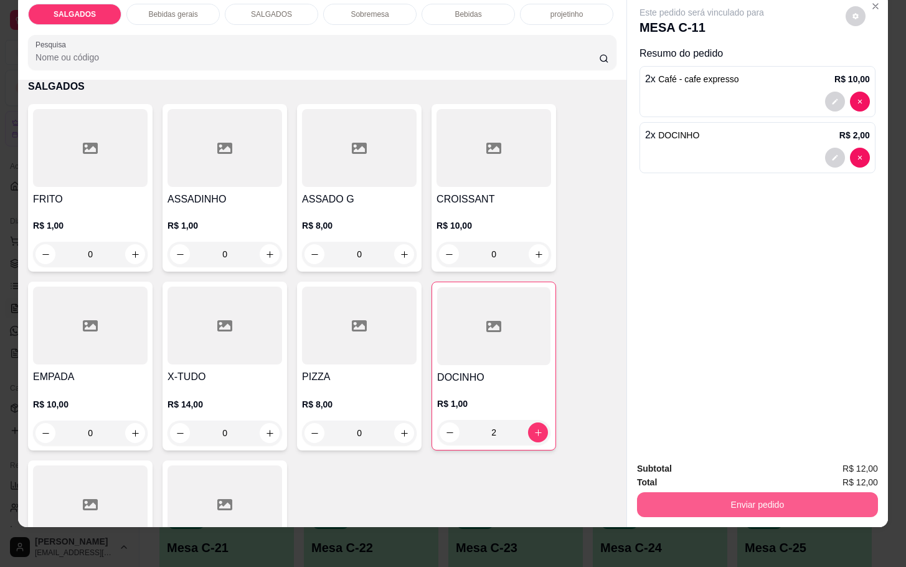
click at [759, 496] on button "Enviar pedido" at bounding box center [757, 504] width 241 height 25
click at [746, 458] on button "Não registrar e enviar pedido" at bounding box center [715, 459] width 126 height 23
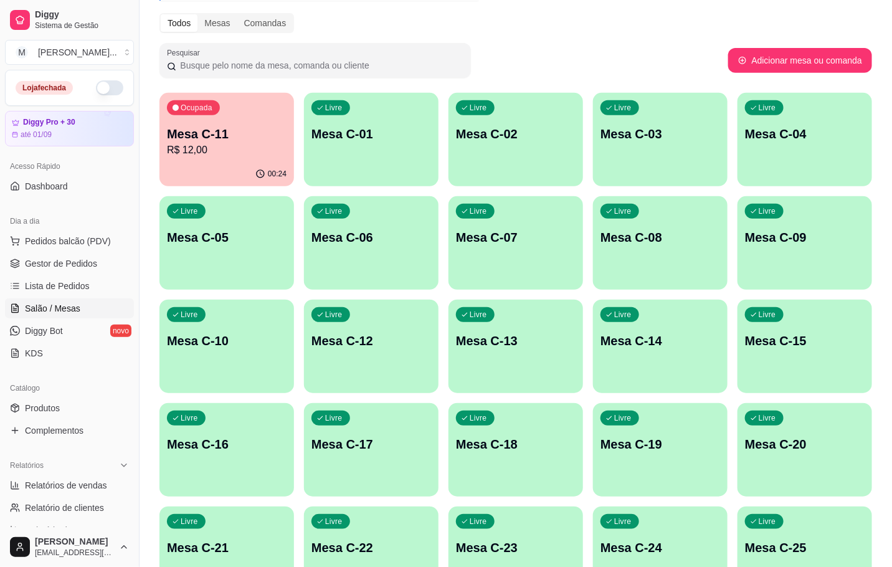
click at [827, 458] on div "Livre Mesa C-20" at bounding box center [805, 442] width 135 height 78
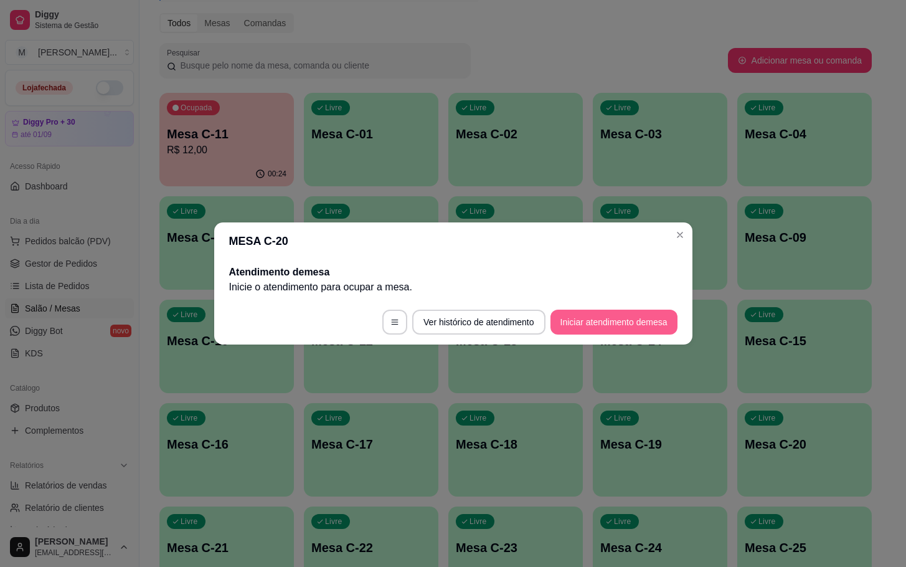
click at [604, 318] on button "Iniciar atendimento de mesa" at bounding box center [614, 322] width 127 height 25
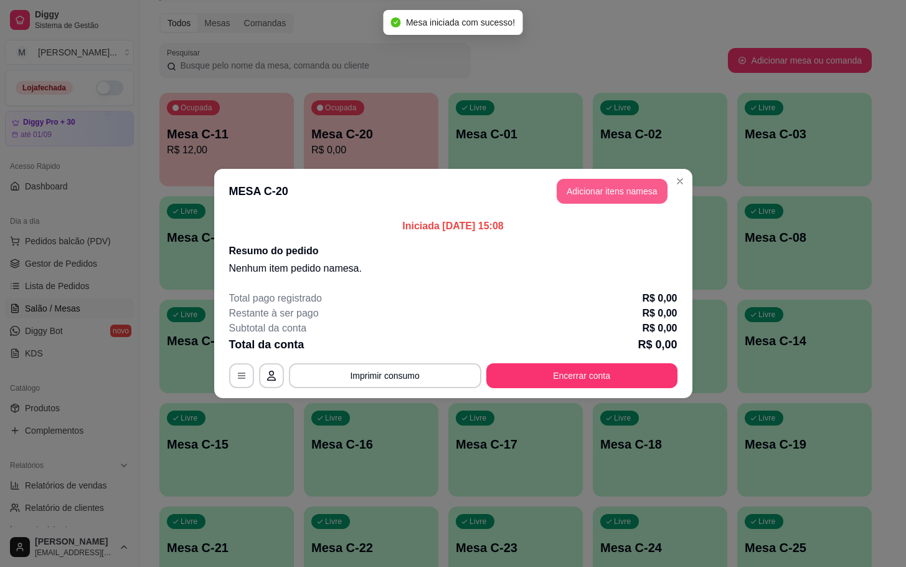
click at [584, 202] on button "Adicionar itens na mesa" at bounding box center [612, 191] width 111 height 25
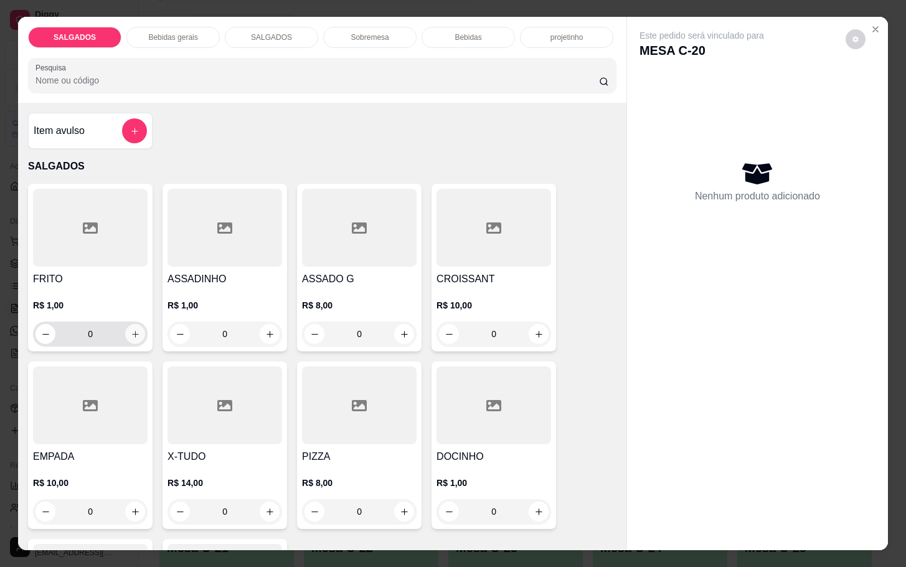
click at [125, 330] on button "increase-product-quantity" at bounding box center [135, 334] width 20 height 20
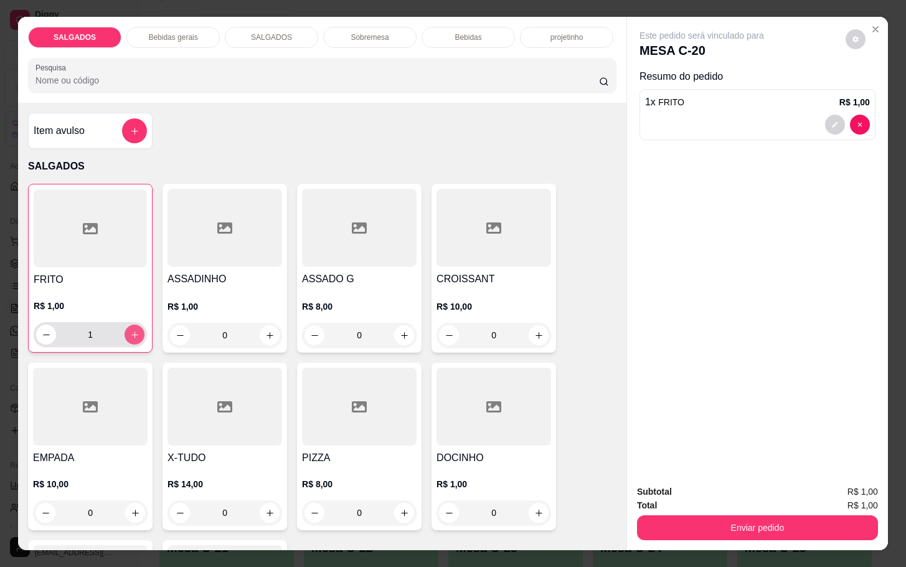
click at [130, 330] on icon "increase-product-quantity" at bounding box center [134, 334] width 9 height 9
click at [130, 333] on icon "increase-product-quantity" at bounding box center [134, 334] width 9 height 9
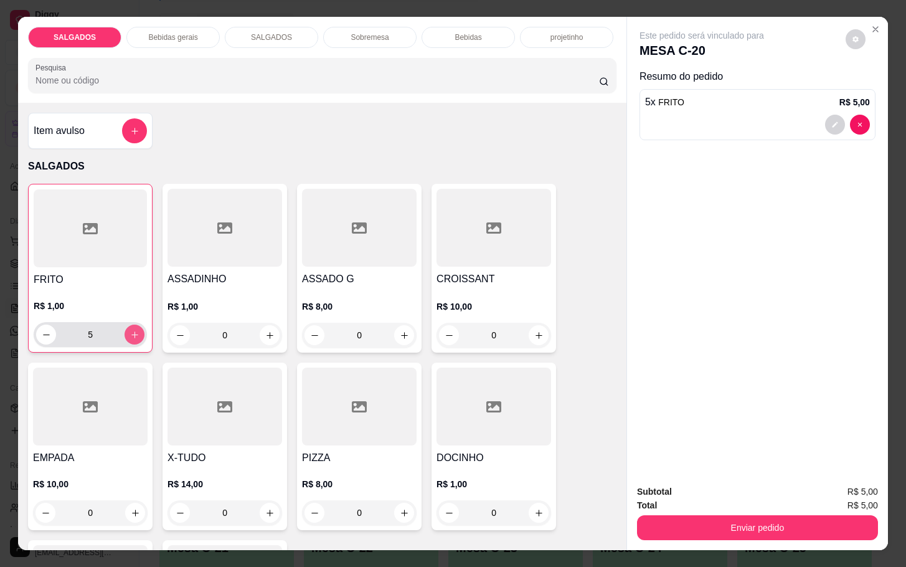
type input "6"
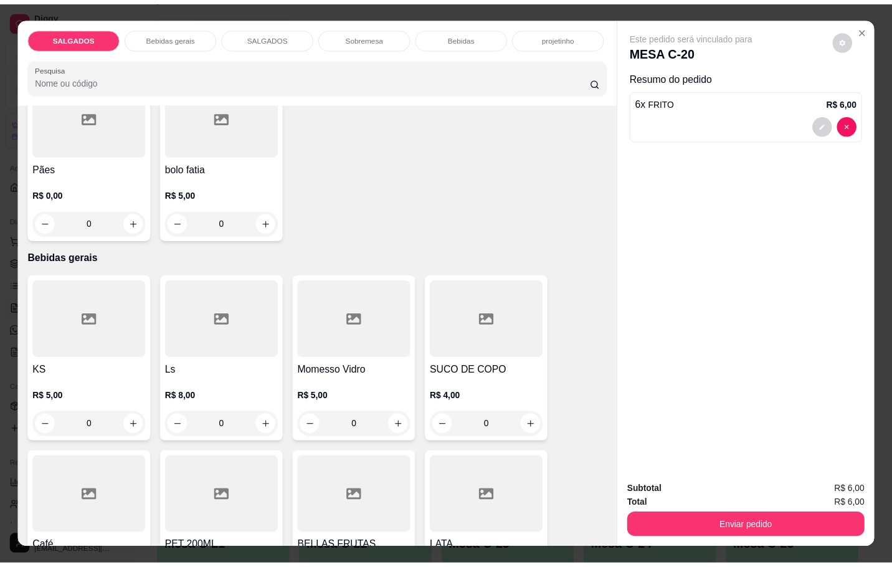
scroll to position [561, 0]
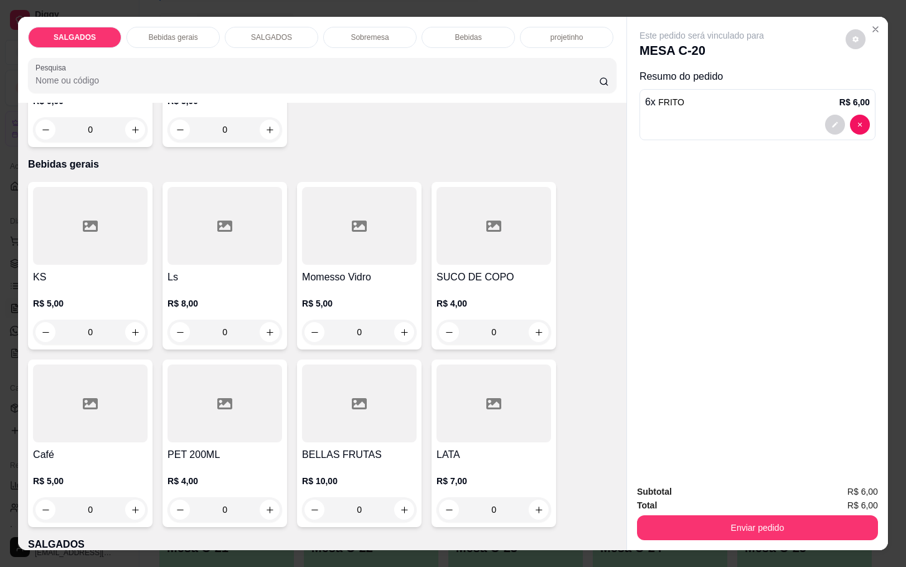
click at [126, 503] on div "0" at bounding box center [90, 509] width 115 height 25
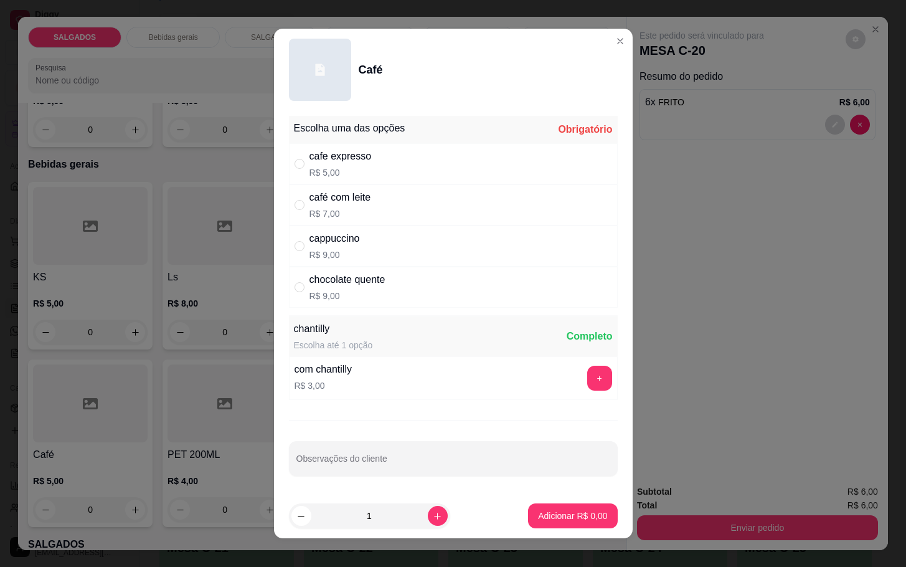
click at [357, 152] on div "cafe expresso" at bounding box center [341, 156] width 62 height 15
radio input "true"
click at [567, 505] on button "Adicionar R$ 5,00" at bounding box center [572, 515] width 89 height 25
type input "1"
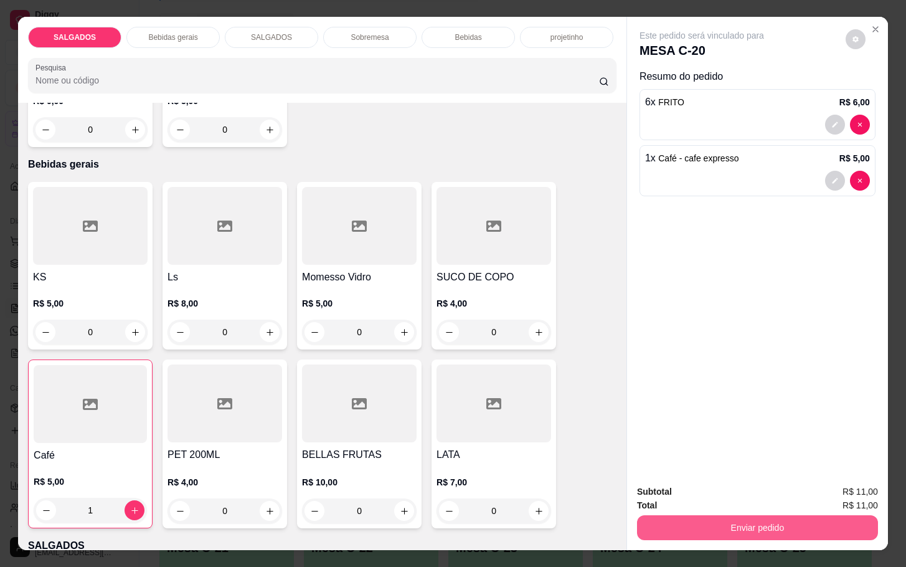
click at [772, 520] on button "Enviar pedido" at bounding box center [757, 527] width 241 height 25
click at [718, 488] on button "Não registrar e enviar pedido" at bounding box center [715, 490] width 130 height 24
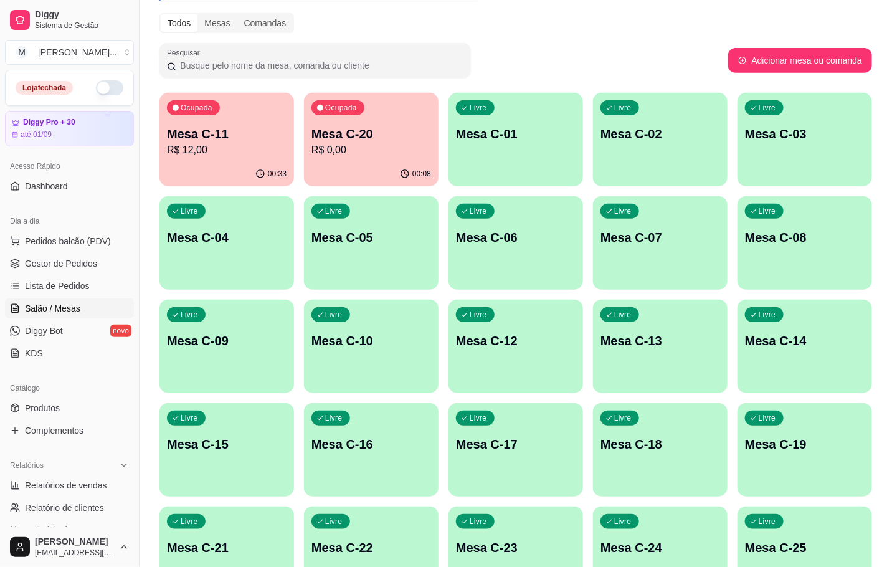
click at [378, 128] on p "Mesa C-20" at bounding box center [371, 133] width 120 height 17
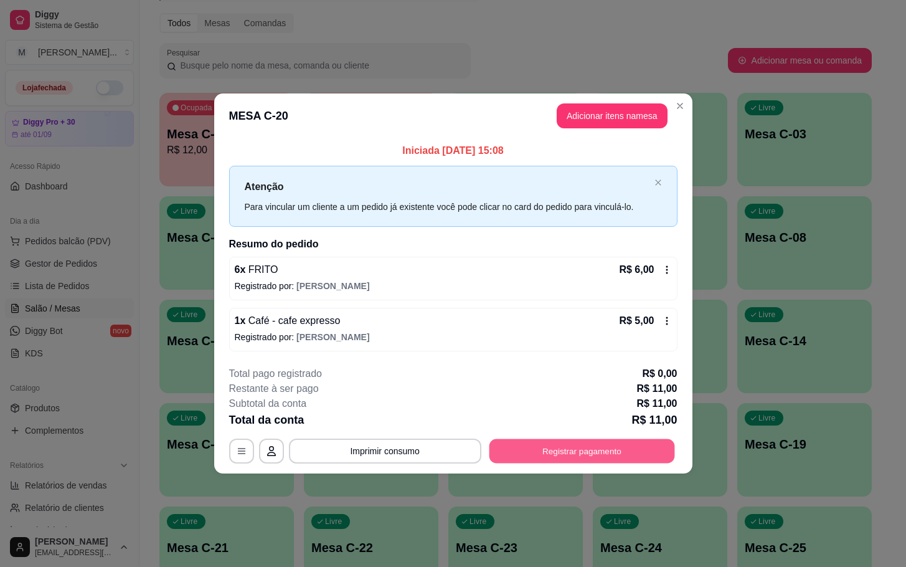
click at [623, 454] on button "Registrar pagamento" at bounding box center [582, 451] width 186 height 24
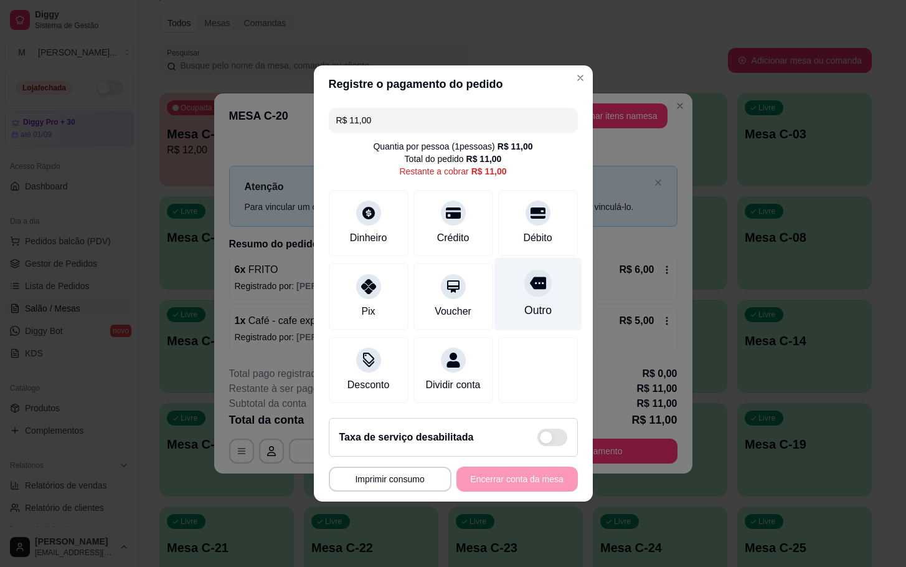
click at [496, 277] on div "Outro" at bounding box center [538, 294] width 88 height 73
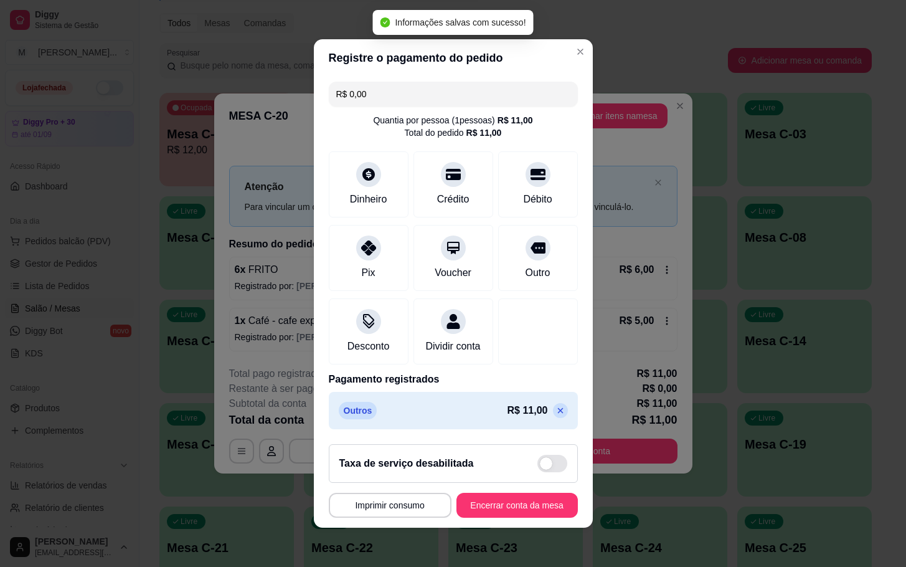
type input "R$ 0,00"
click at [470, 518] on button "Encerrar conta da mesa" at bounding box center [517, 505] width 118 height 24
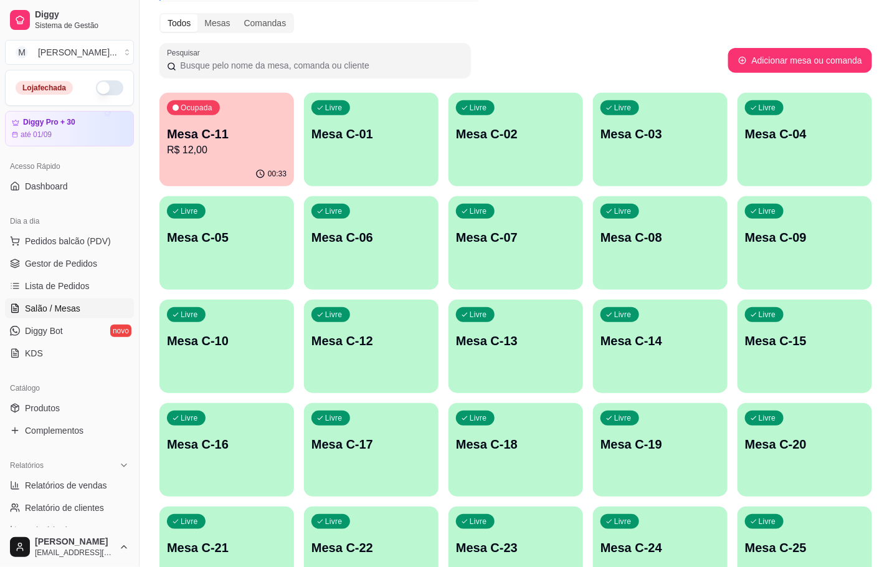
click at [194, 139] on p "Mesa C-11" at bounding box center [227, 133] width 120 height 17
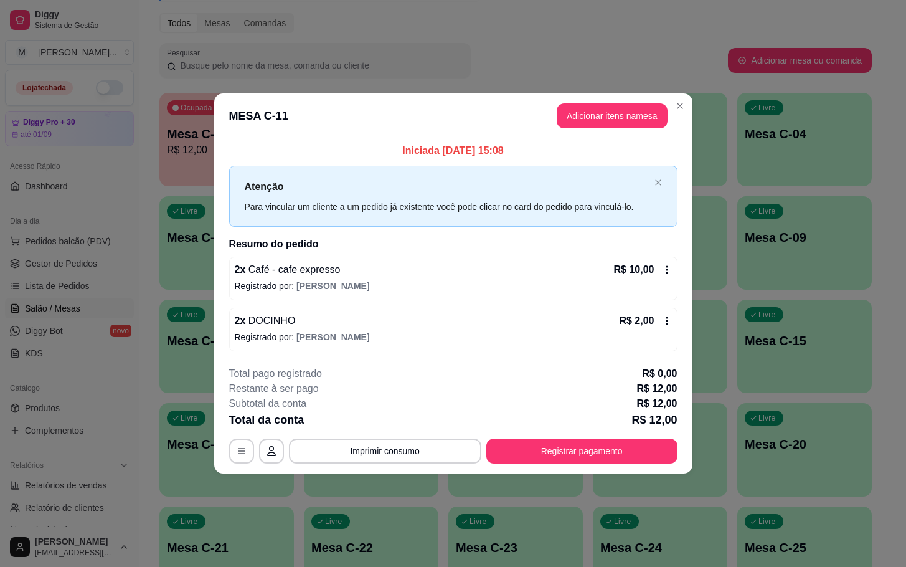
click at [477, 232] on div "Iniciada [DATE] 15:08 Atenção Para vincular um cliente a um pedido já existente…" at bounding box center [453, 246] width 448 height 207
click at [531, 445] on button "Registrar pagamento" at bounding box center [581, 451] width 191 height 25
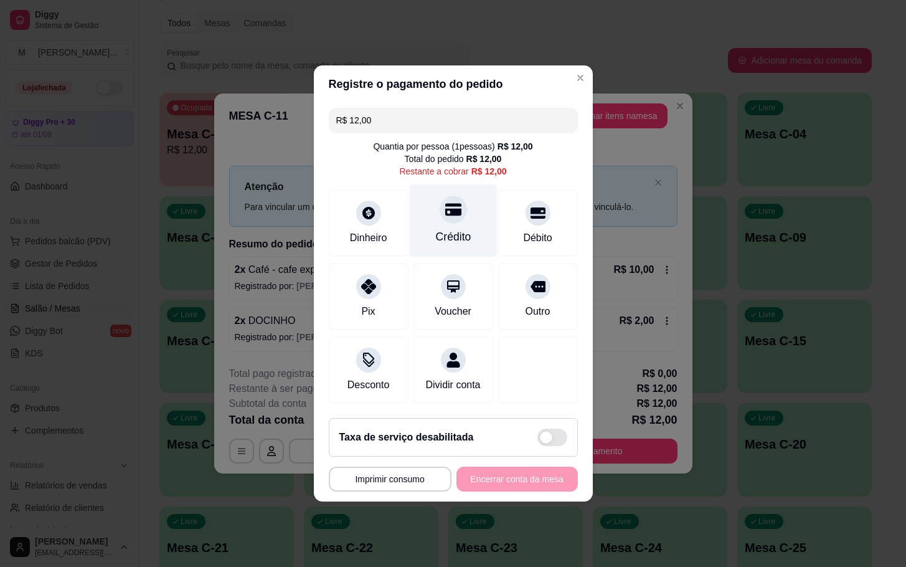
click at [455, 239] on div "Crédito" at bounding box center [453, 220] width 88 height 73
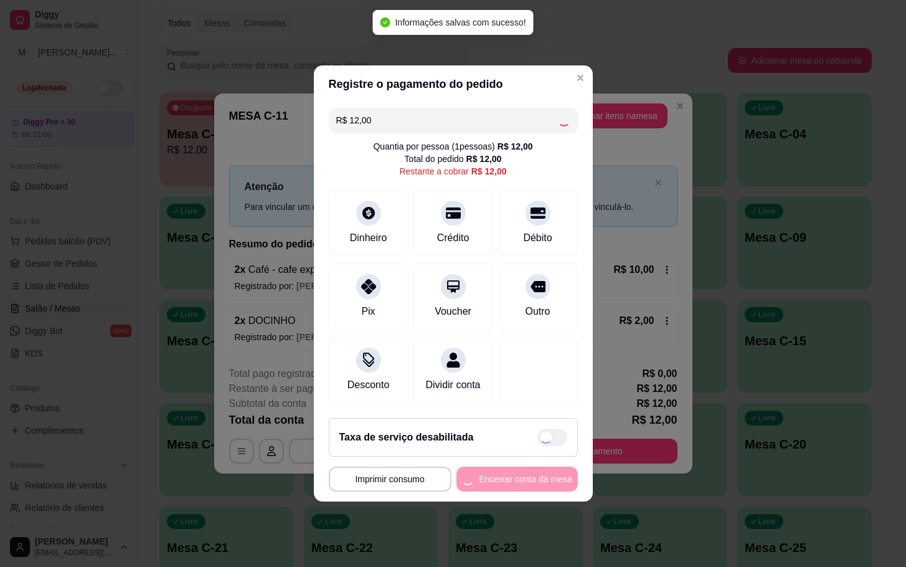
type input "R$ 0,00"
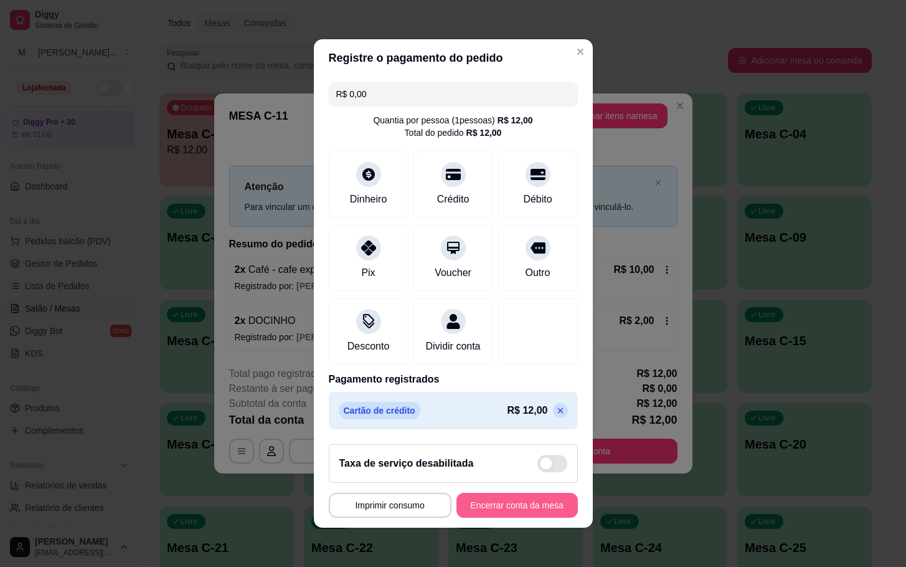
click at [531, 518] on button "Encerrar conta da mesa" at bounding box center [517, 505] width 121 height 25
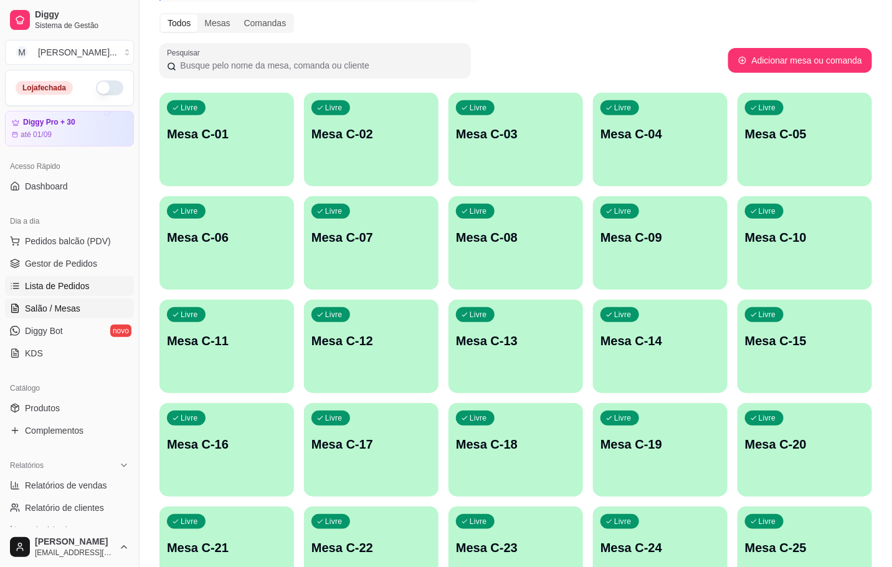
click at [77, 280] on span "Lista de Pedidos" at bounding box center [57, 286] width 65 height 12
